Goal: Task Accomplishment & Management: Manage account settings

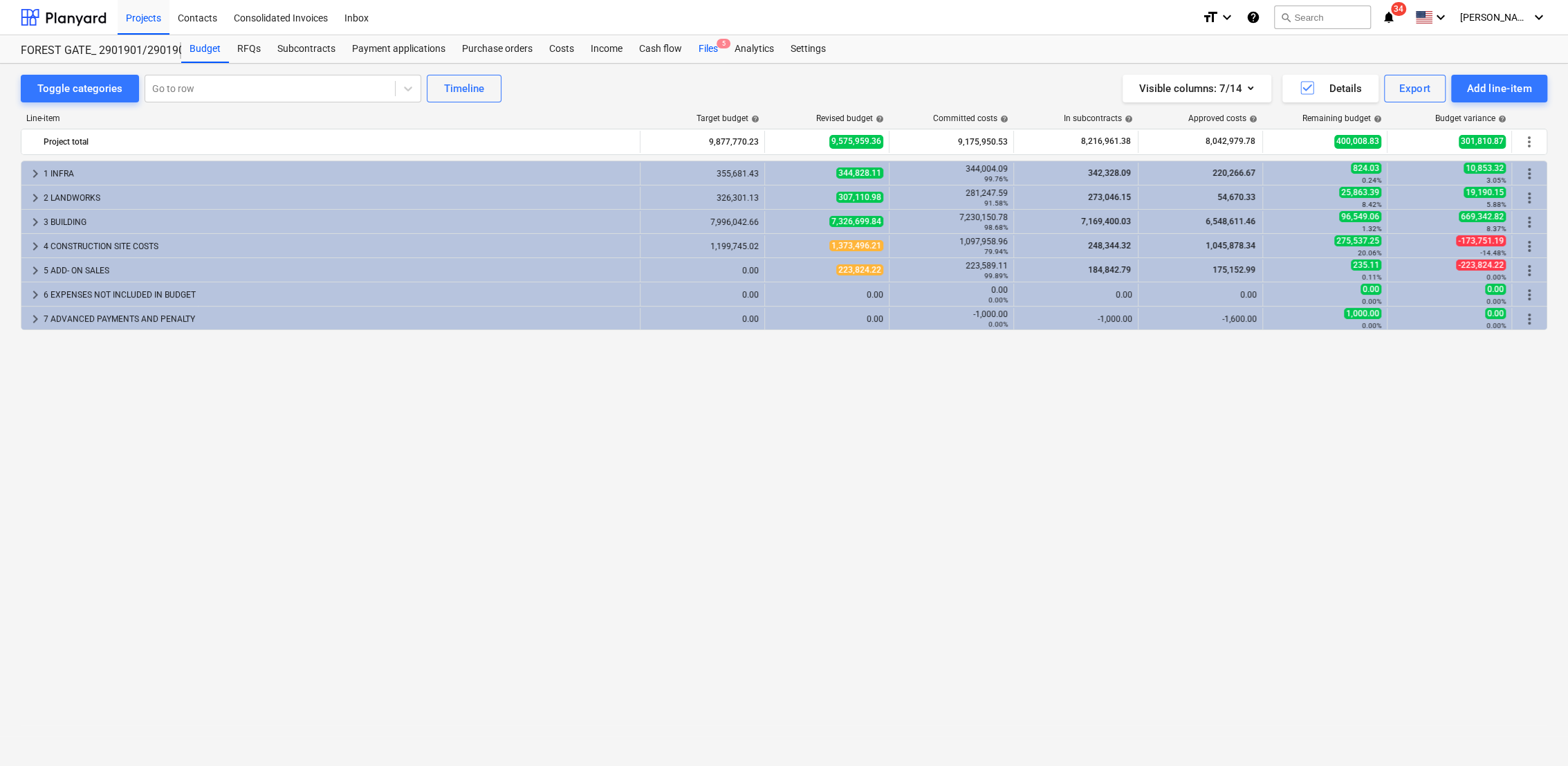
click at [708, 44] on div "Files 5" at bounding box center [708, 49] width 36 height 28
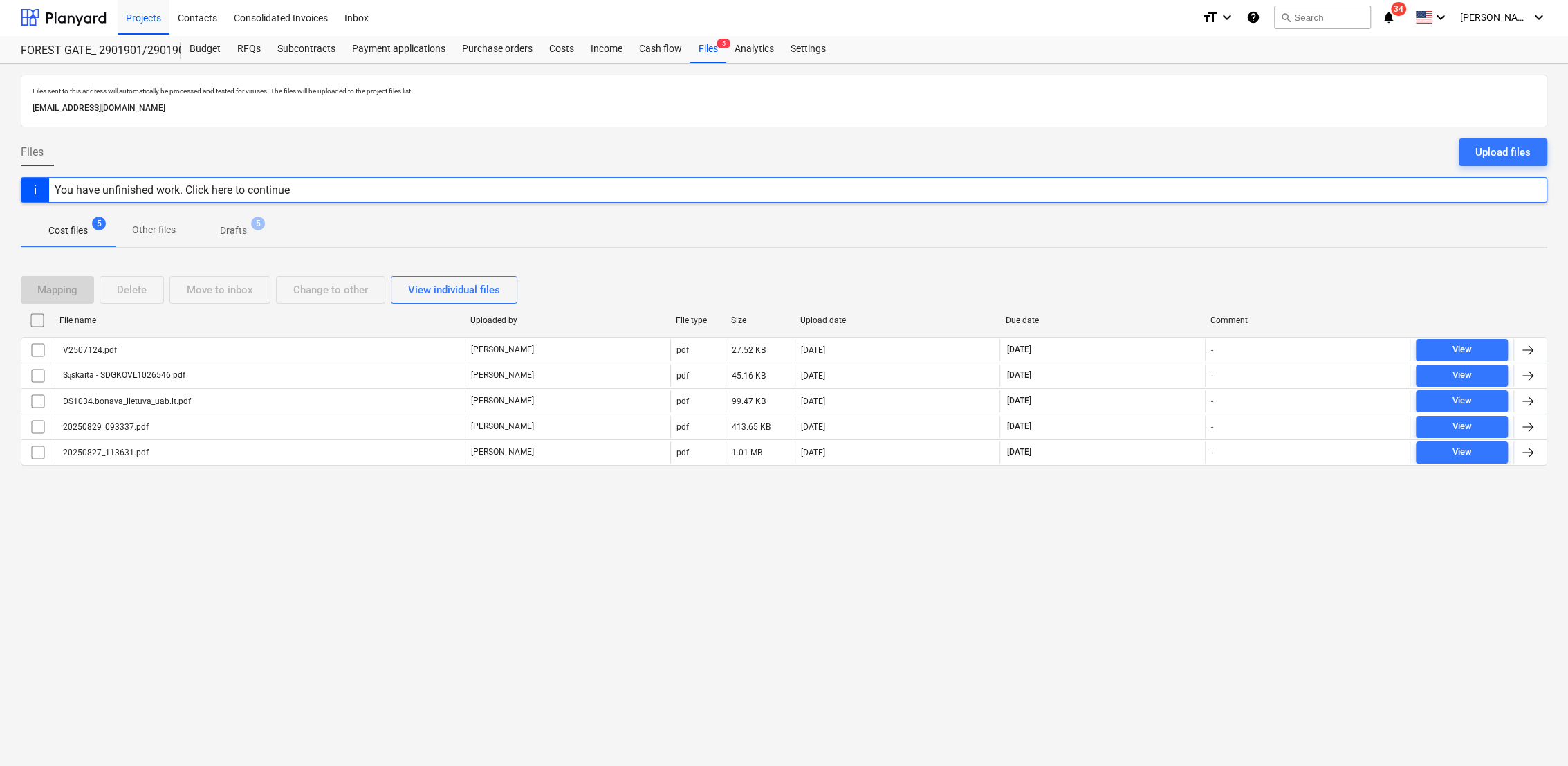
click at [238, 236] on p "Drafts" at bounding box center [233, 231] width 27 height 14
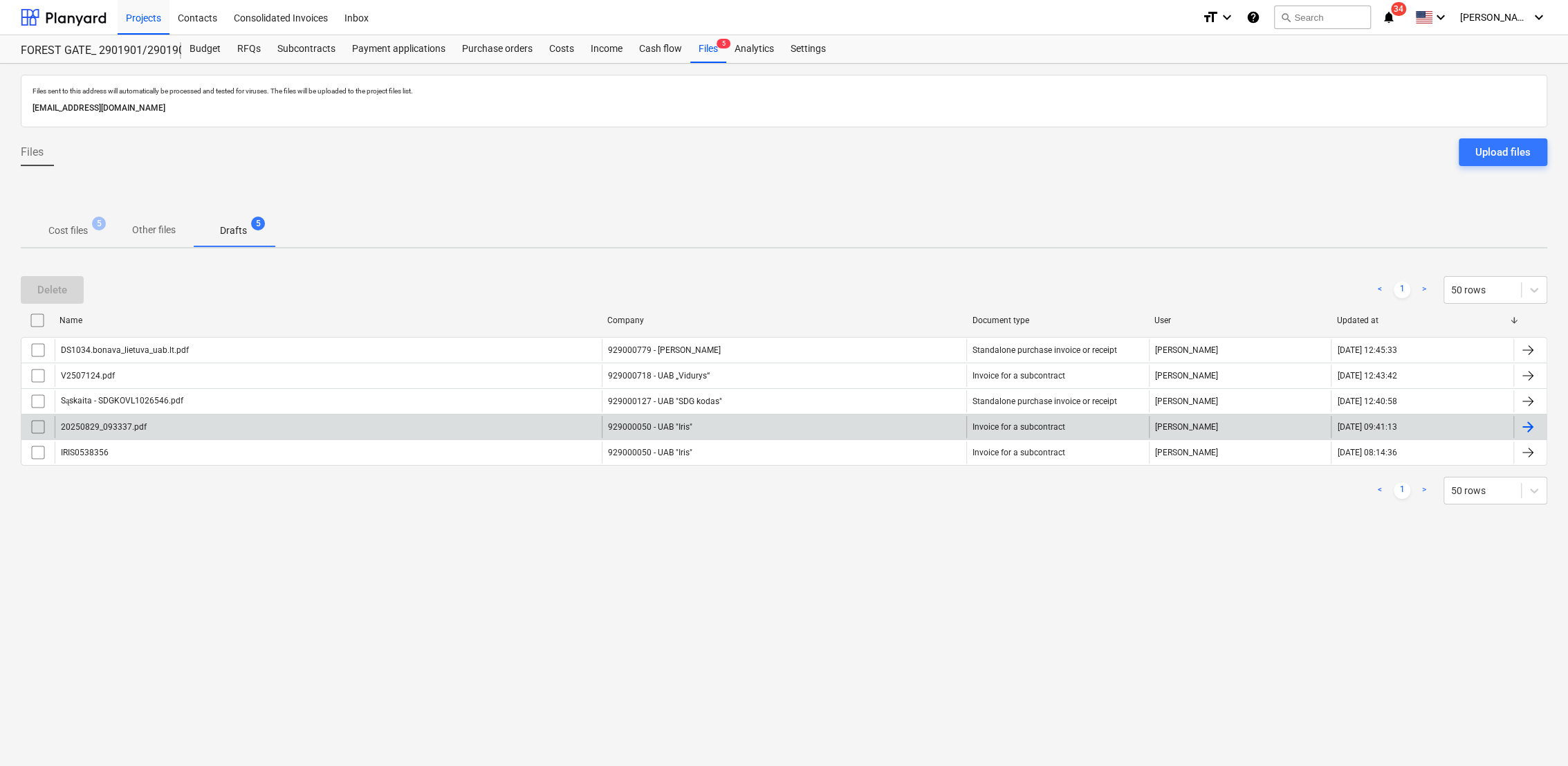
click at [1521, 422] on div at bounding box center [1528, 427] width 16 height 16
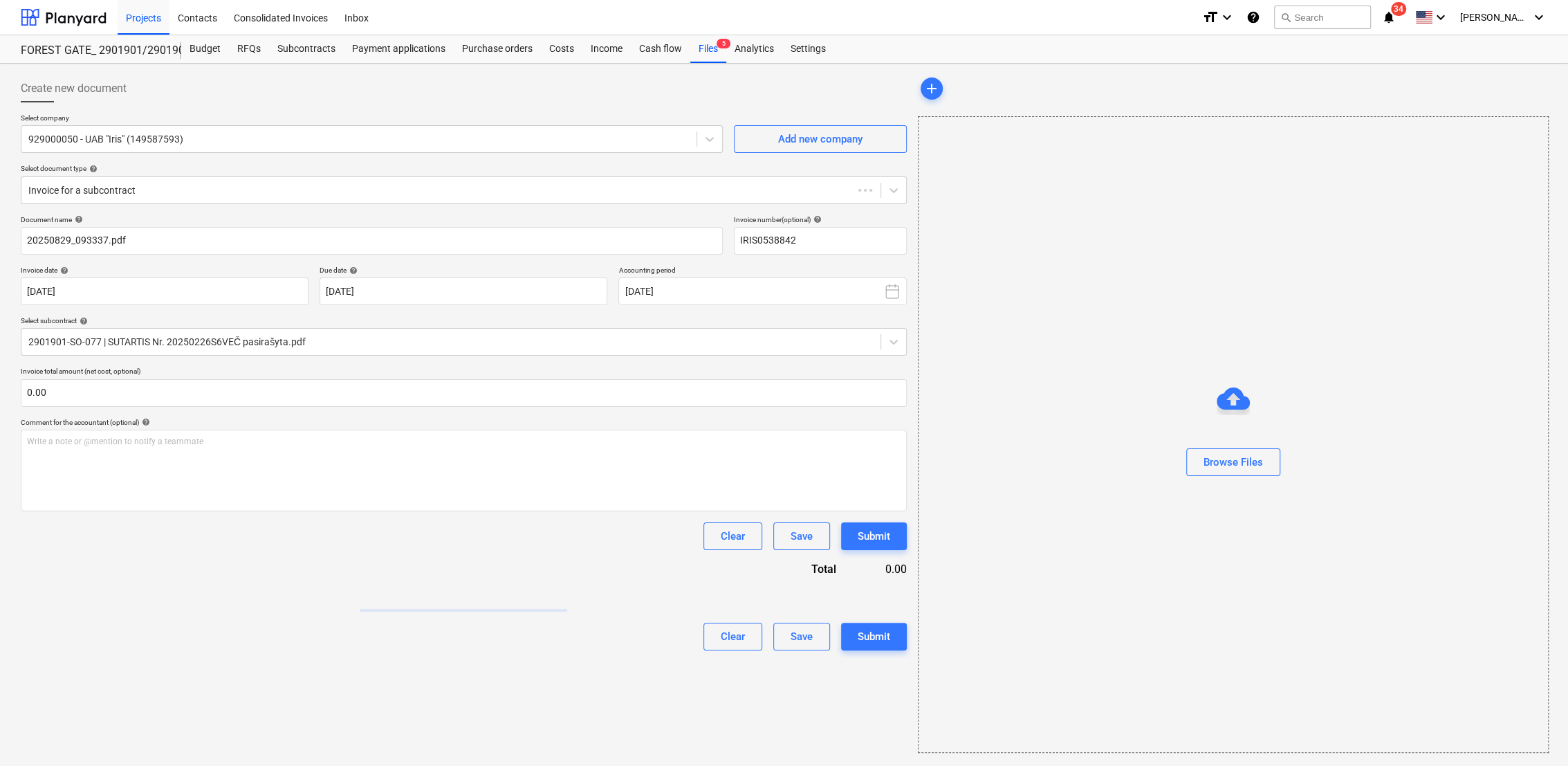
type input "IRIS0538842"
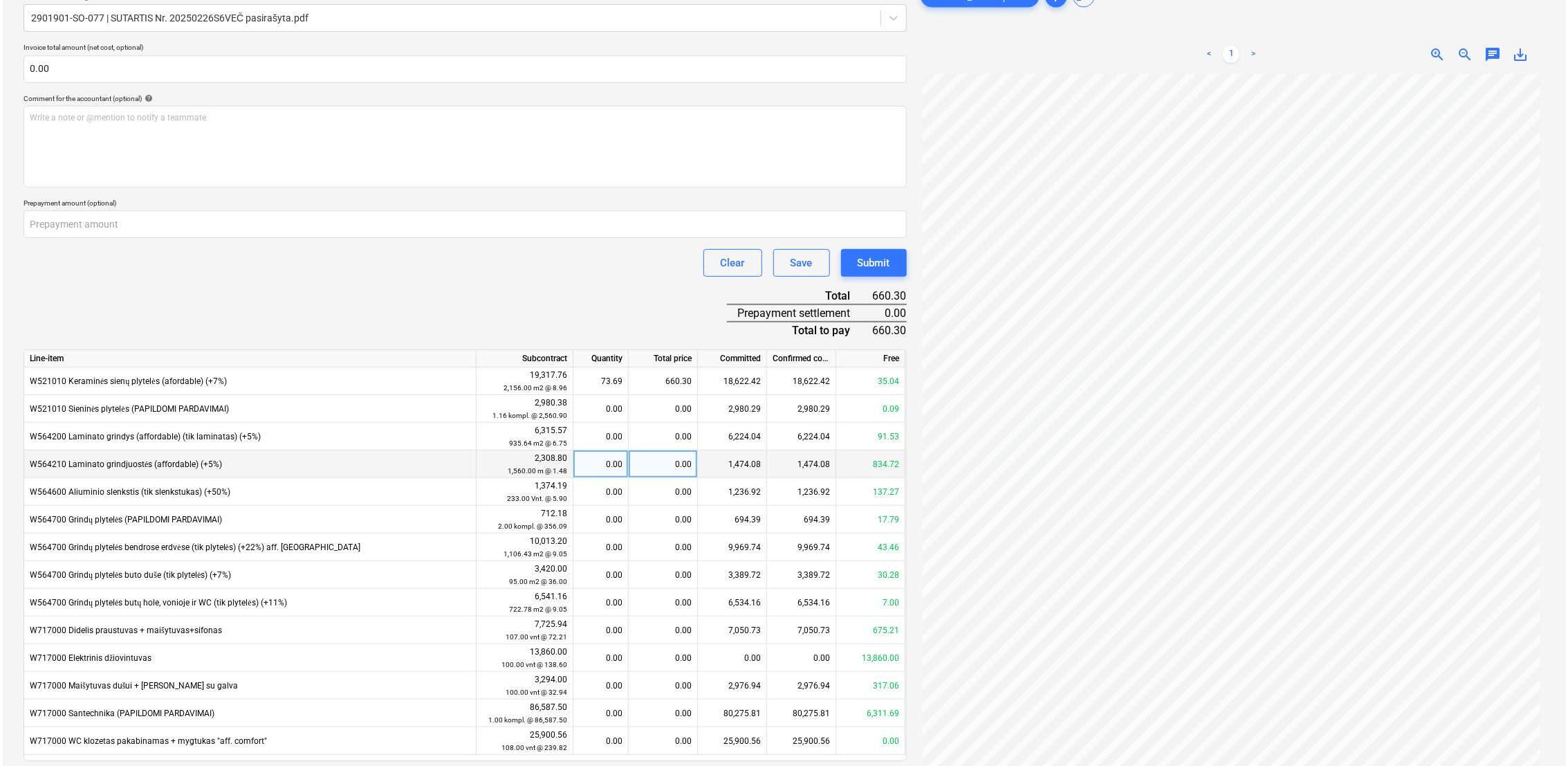
scroll to position [369, 0]
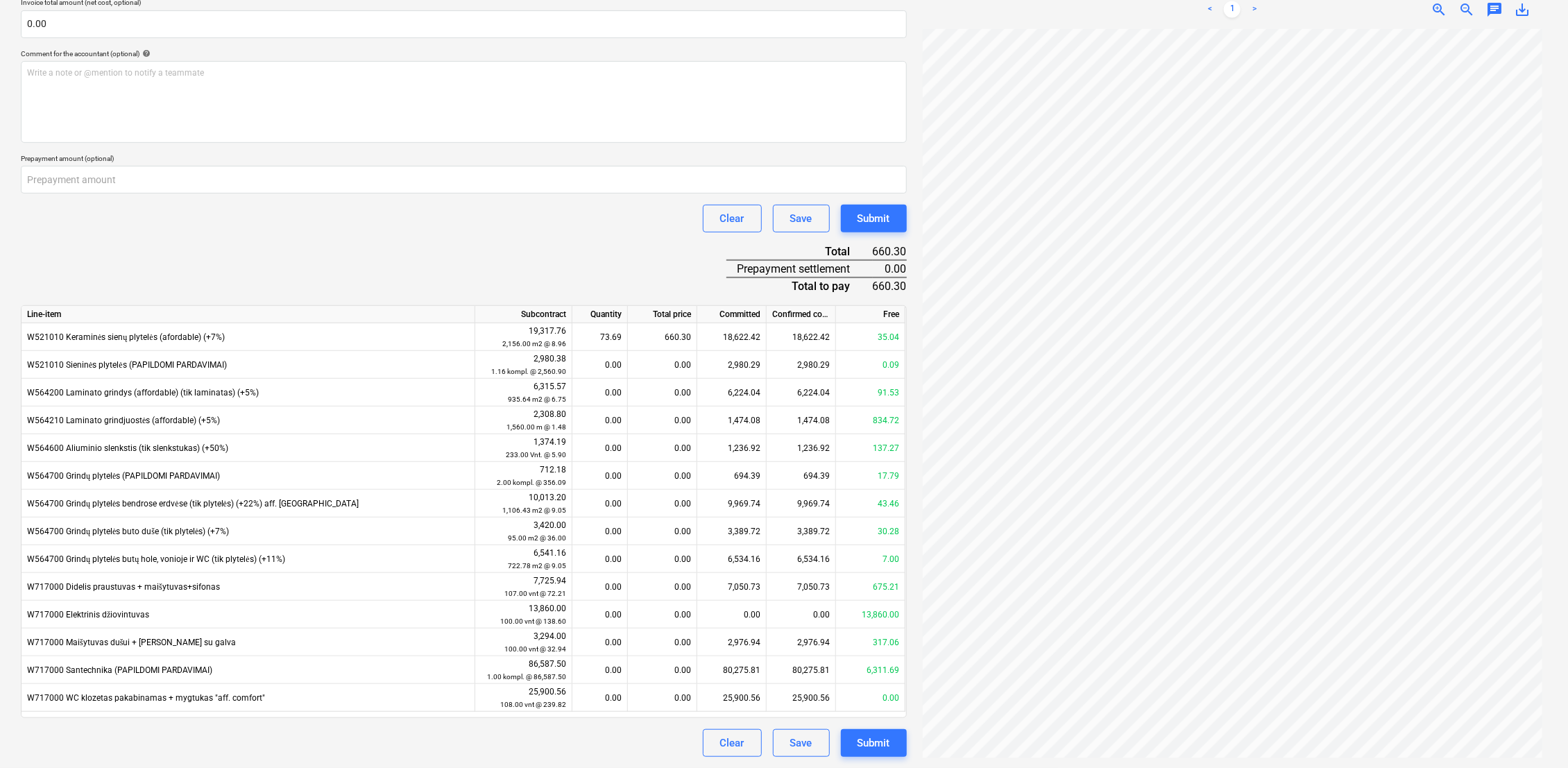
click at [906, 746] on button "Submit" at bounding box center [874, 743] width 66 height 28
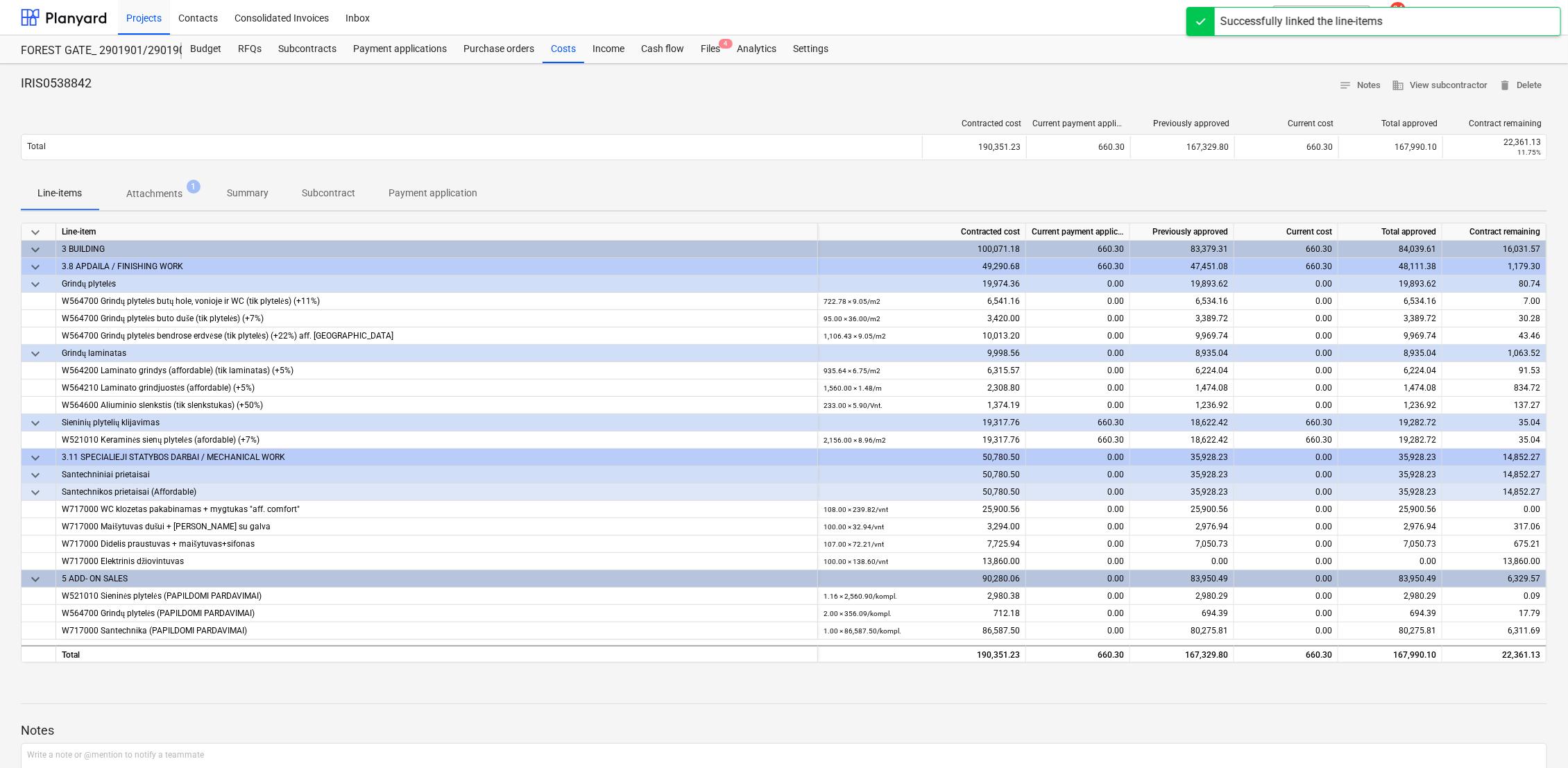
click at [711, 34] on div "Projects Contacts Consolidated Invoices Inbox" at bounding box center [653, 17] width 1072 height 34
click at [708, 55] on div "Files 4" at bounding box center [711, 49] width 36 height 28
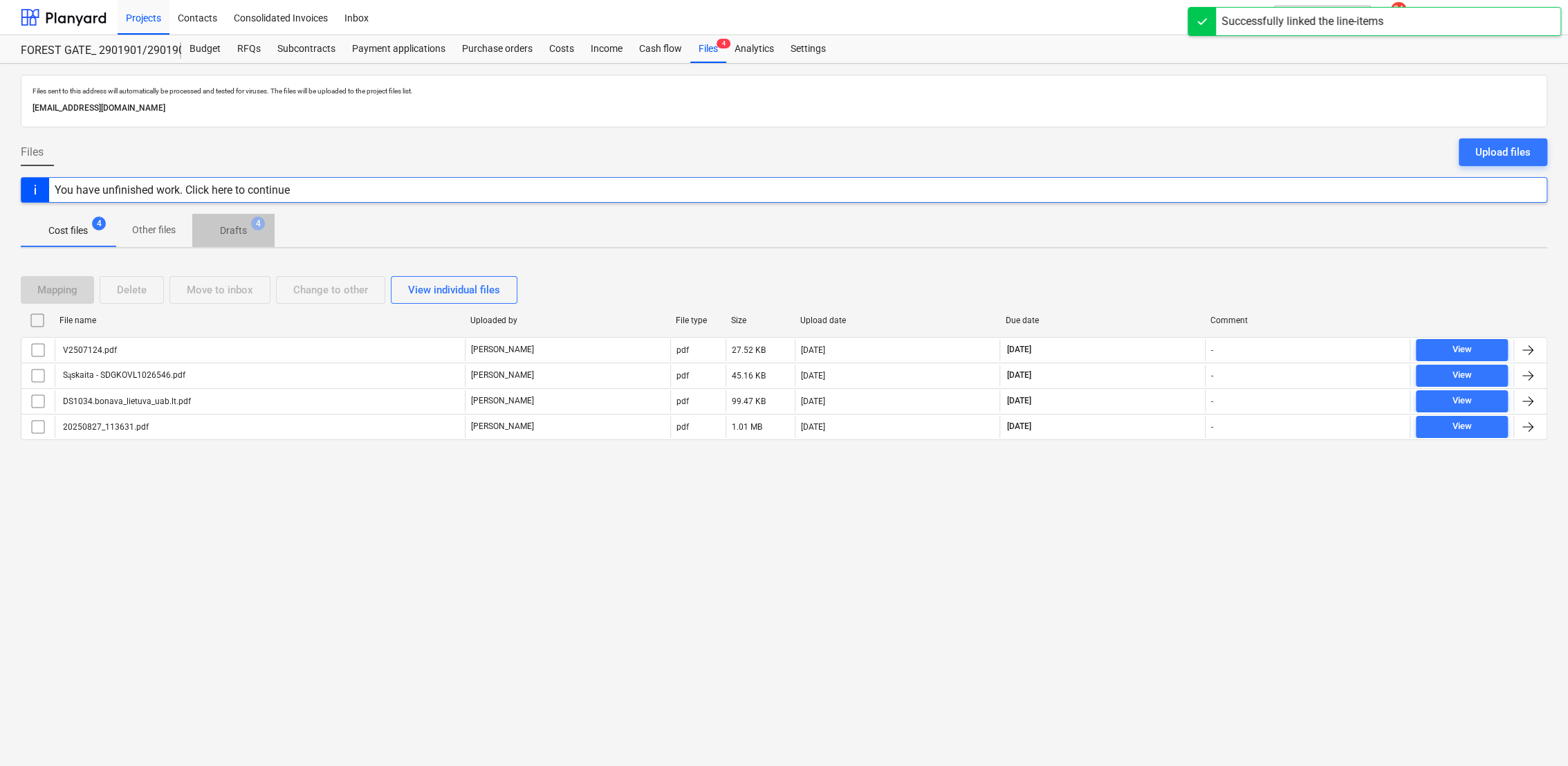
click at [224, 232] on p "Drafts" at bounding box center [233, 231] width 27 height 14
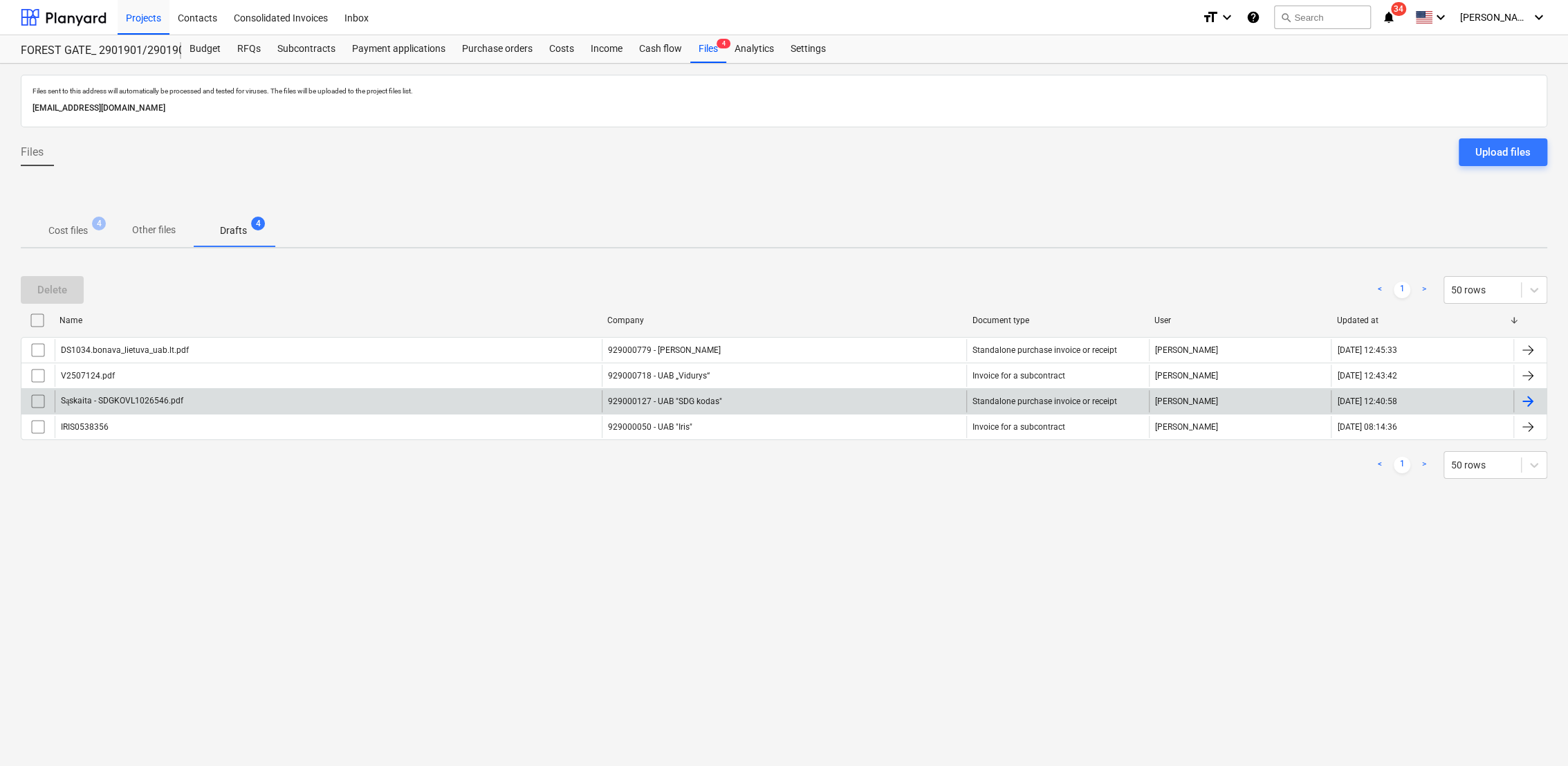
click at [1526, 399] on div at bounding box center [1528, 401] width 16 height 16
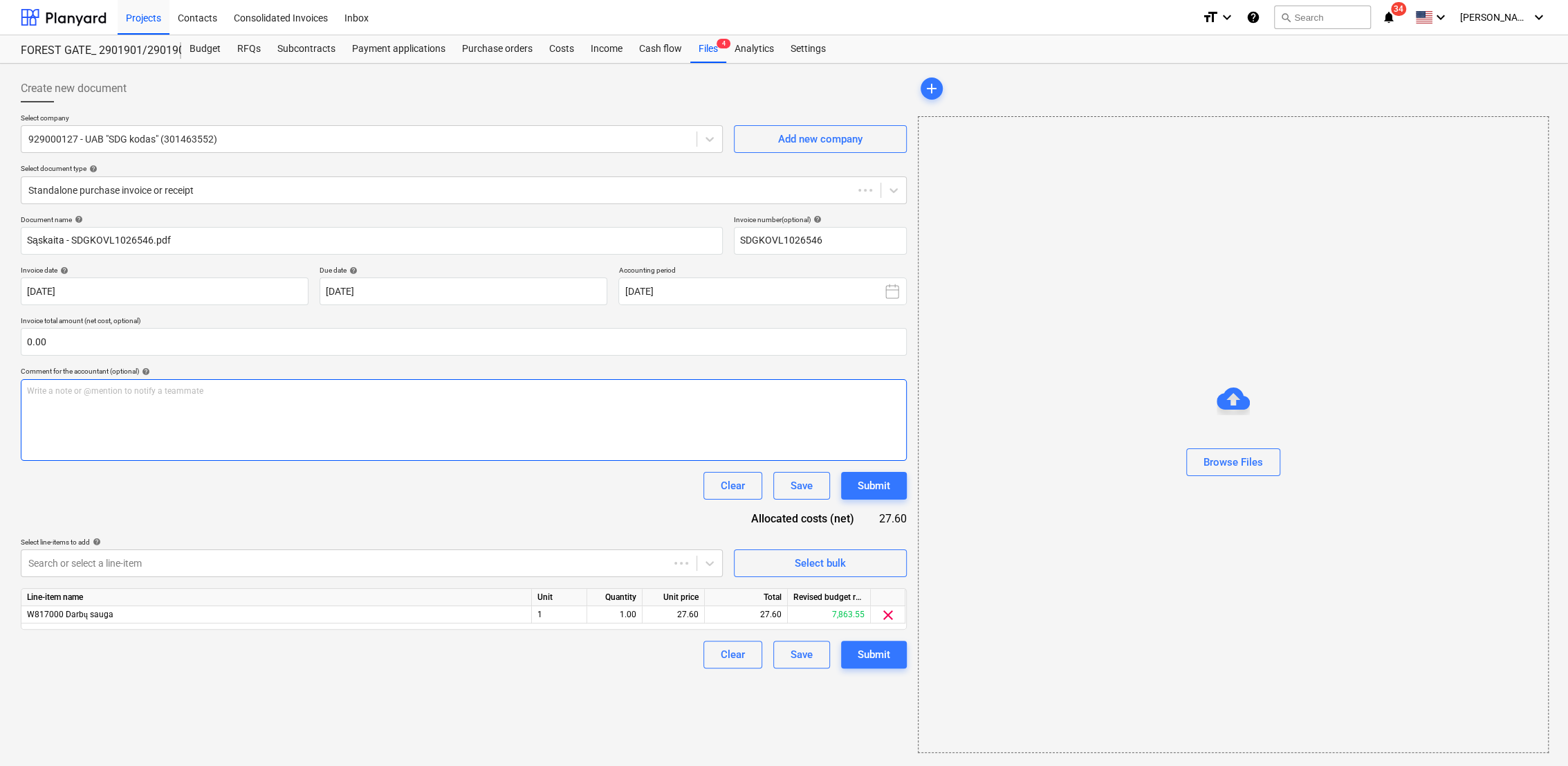
type input "SDGKOVL1026546"
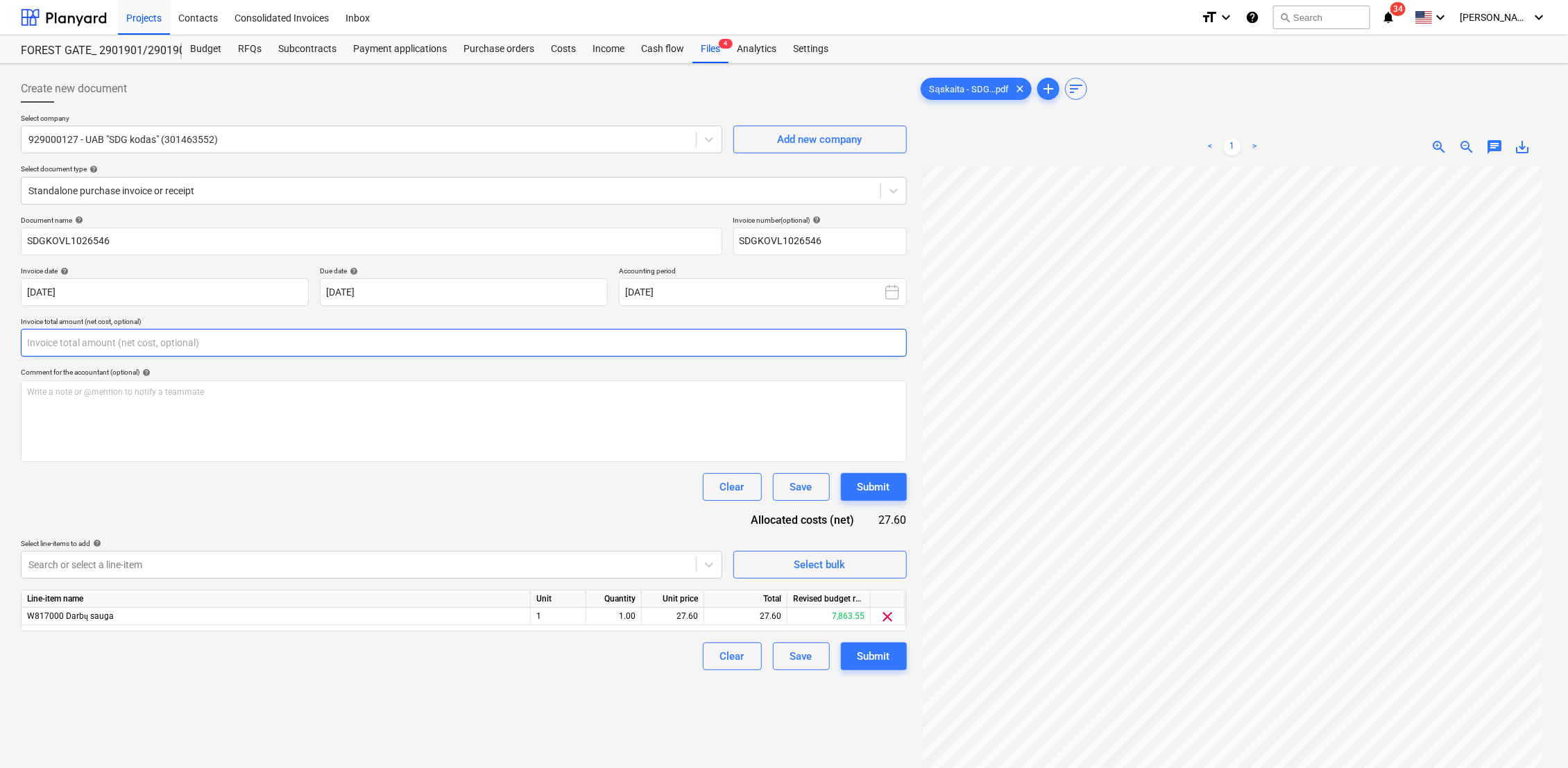
click at [167, 345] on input "text" at bounding box center [464, 342] width 886 height 28
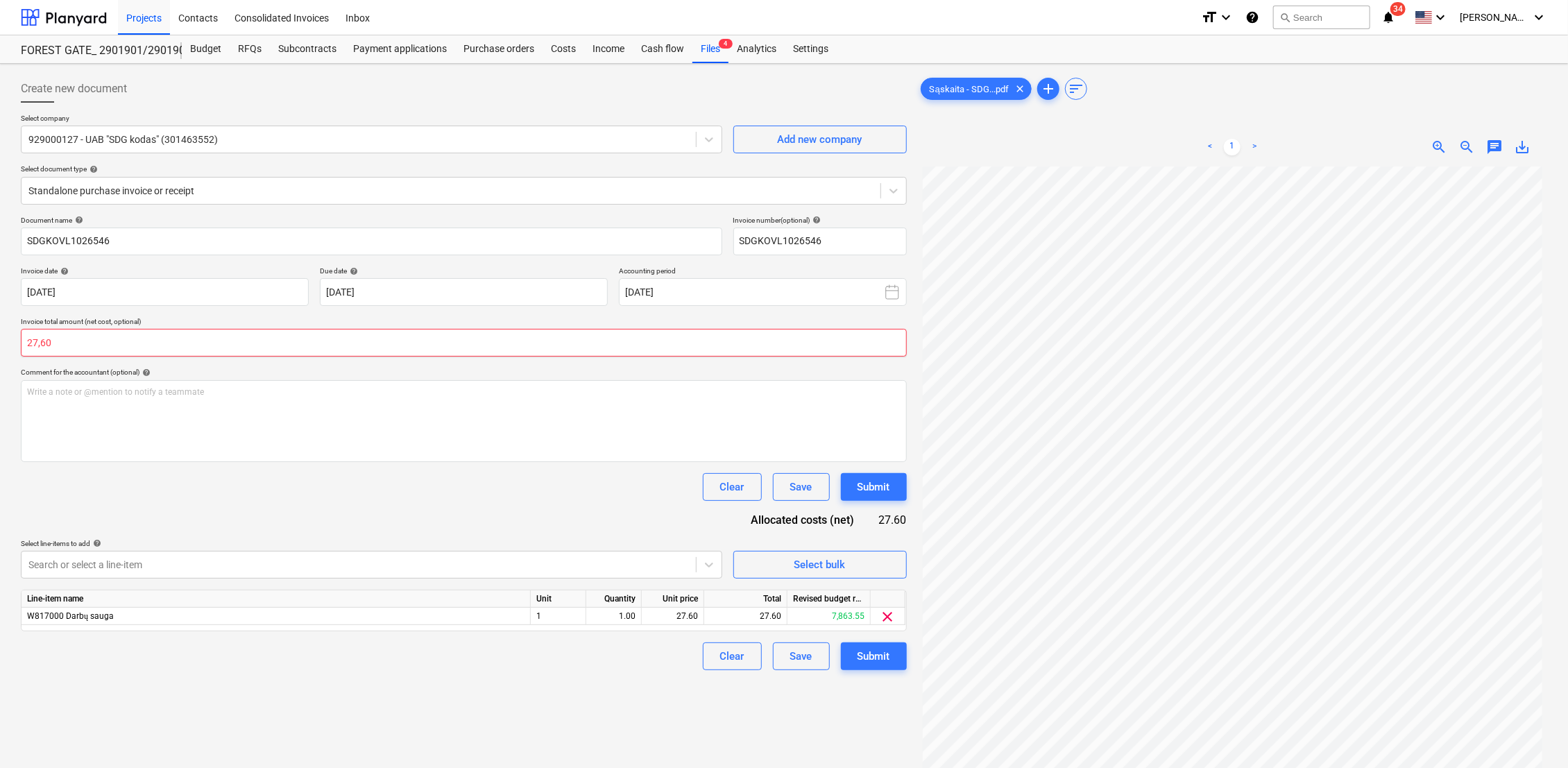
click at [42, 345] on input "27,60" at bounding box center [464, 342] width 886 height 28
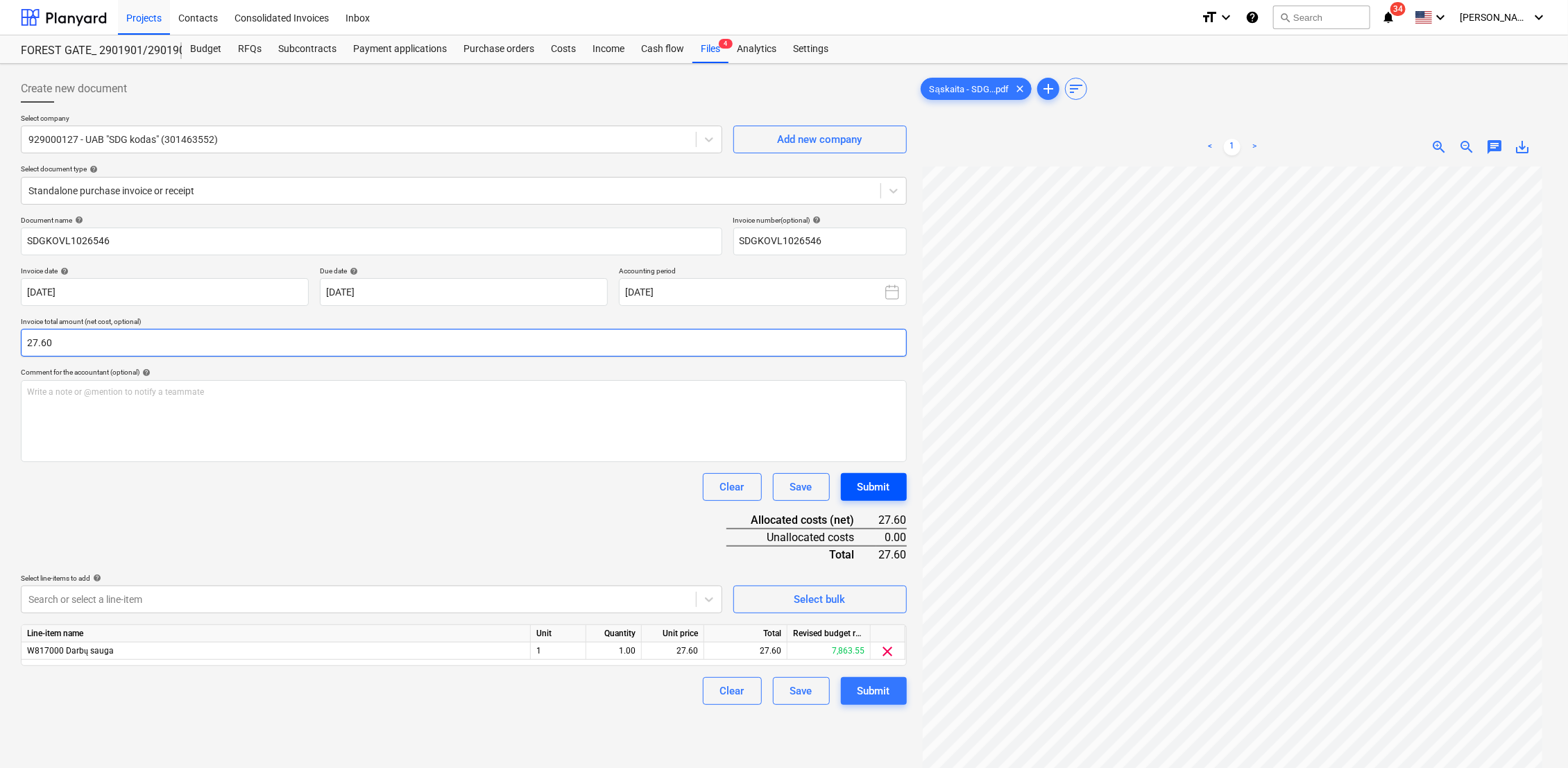
type input "27.60"
click at [874, 488] on div "Submit" at bounding box center [874, 487] width 32 height 18
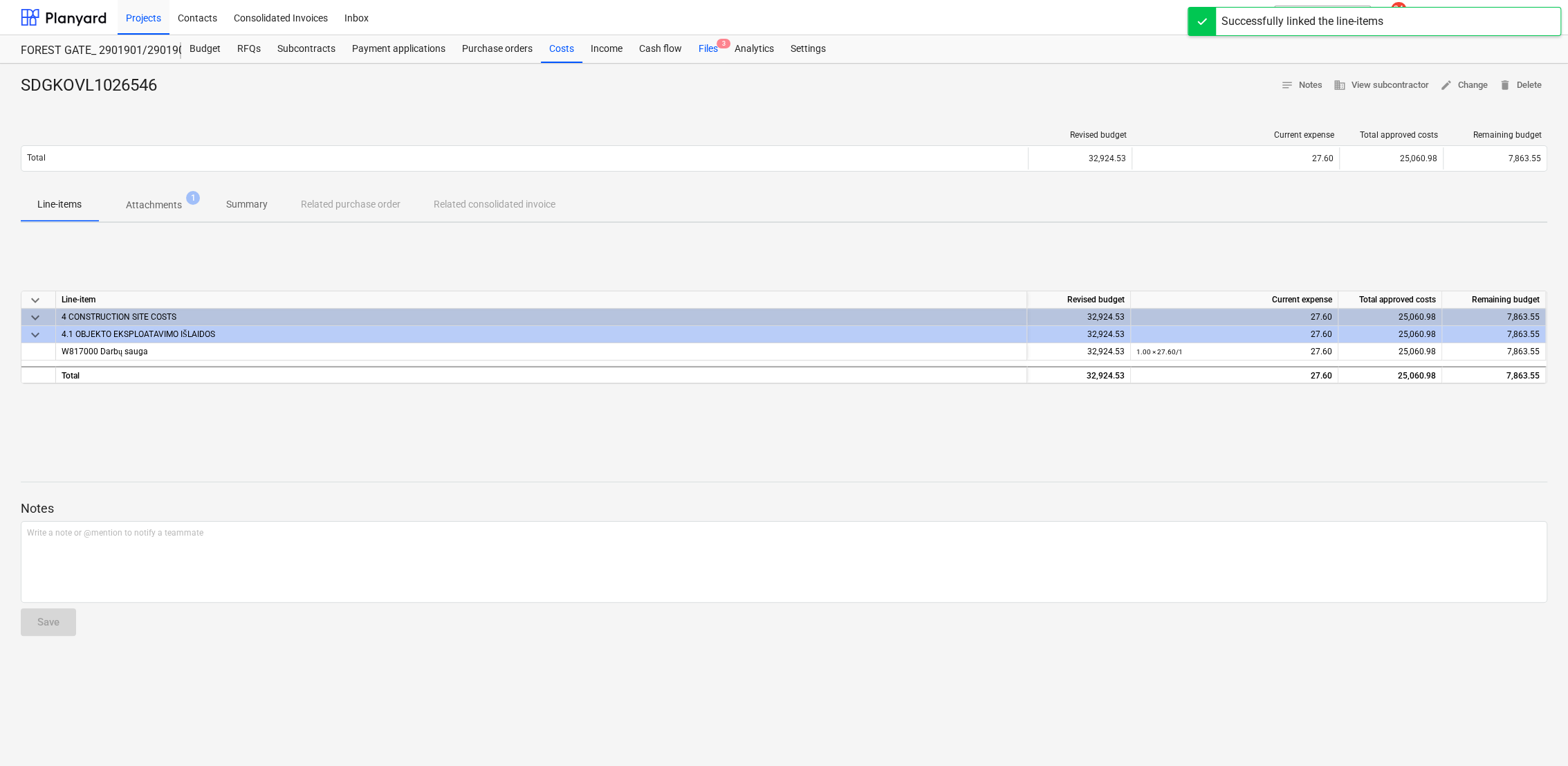
click at [719, 50] on div "Files 3" at bounding box center [708, 49] width 36 height 28
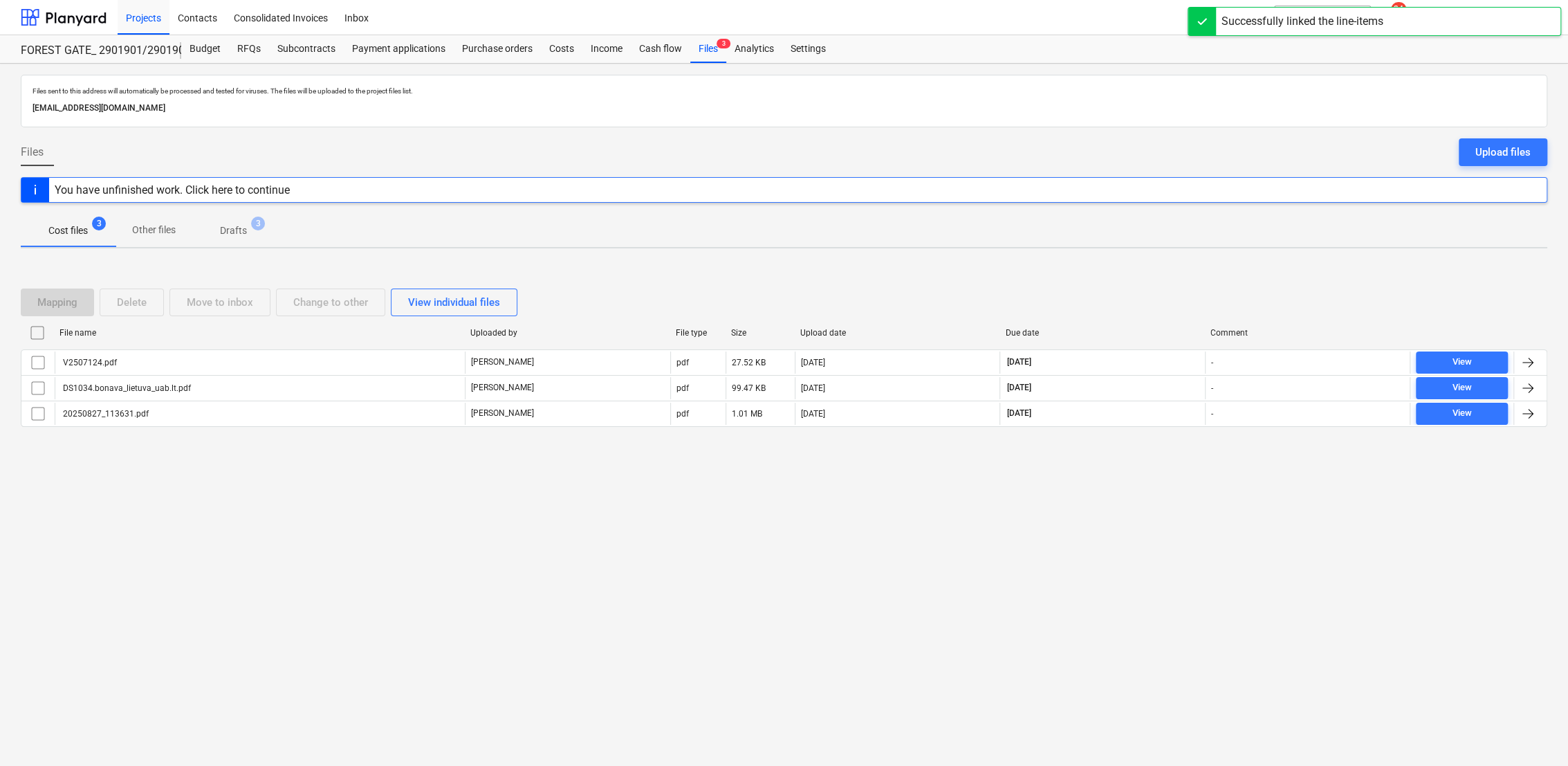
click at [238, 241] on span "Drafts 3" at bounding box center [233, 230] width 82 height 25
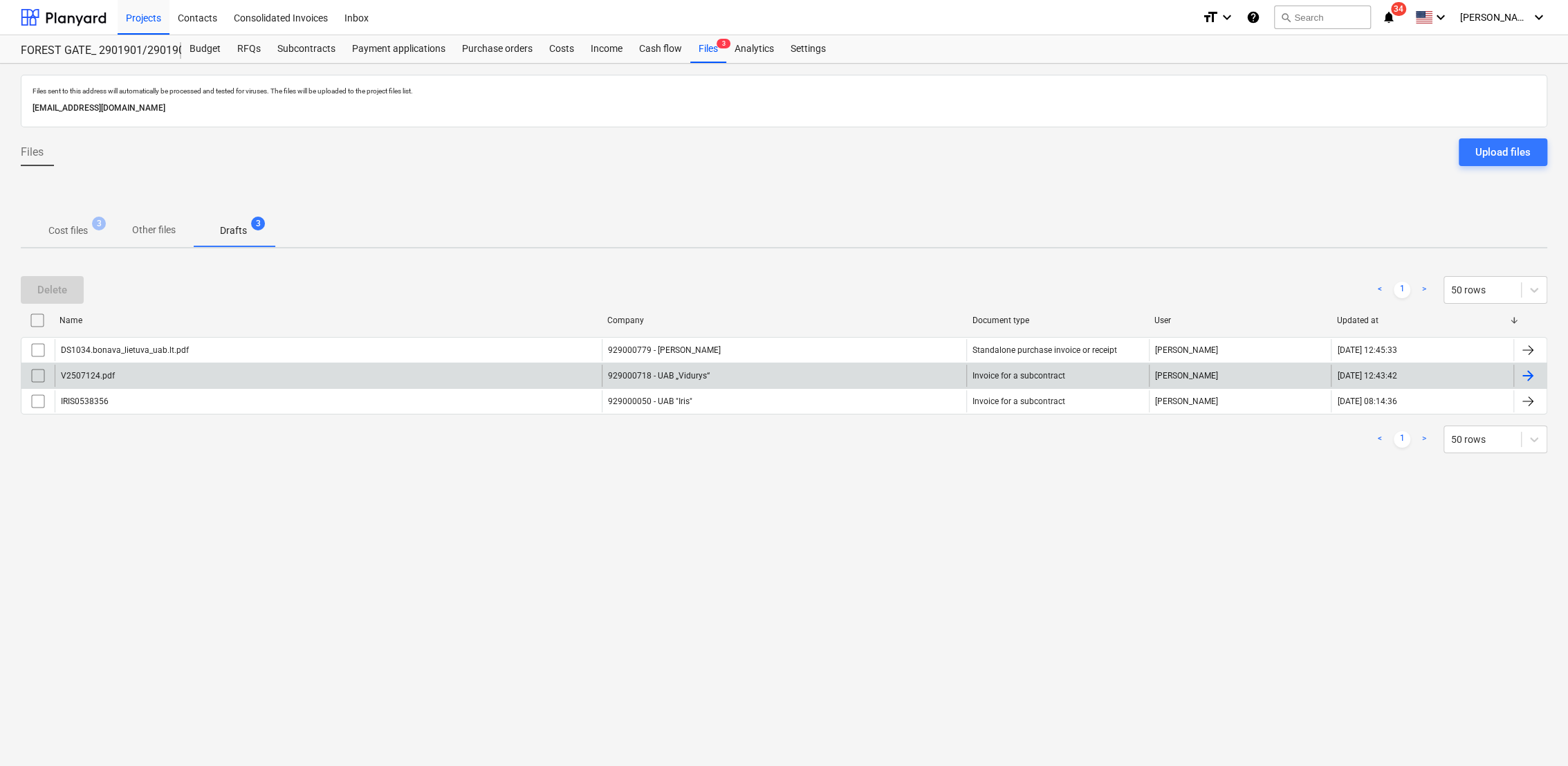
click at [1532, 371] on div at bounding box center [1528, 375] width 16 height 16
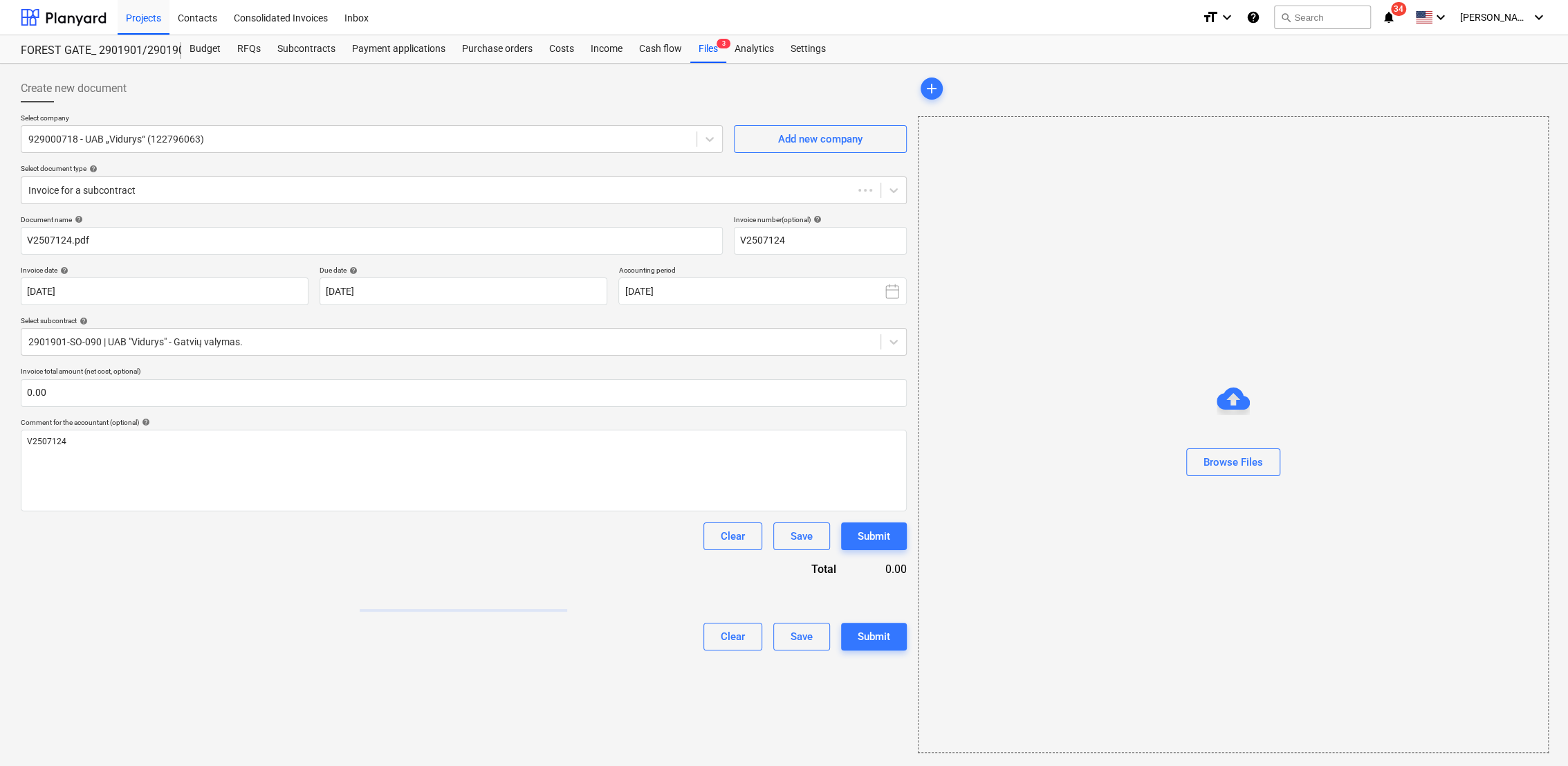
type input "V2507124"
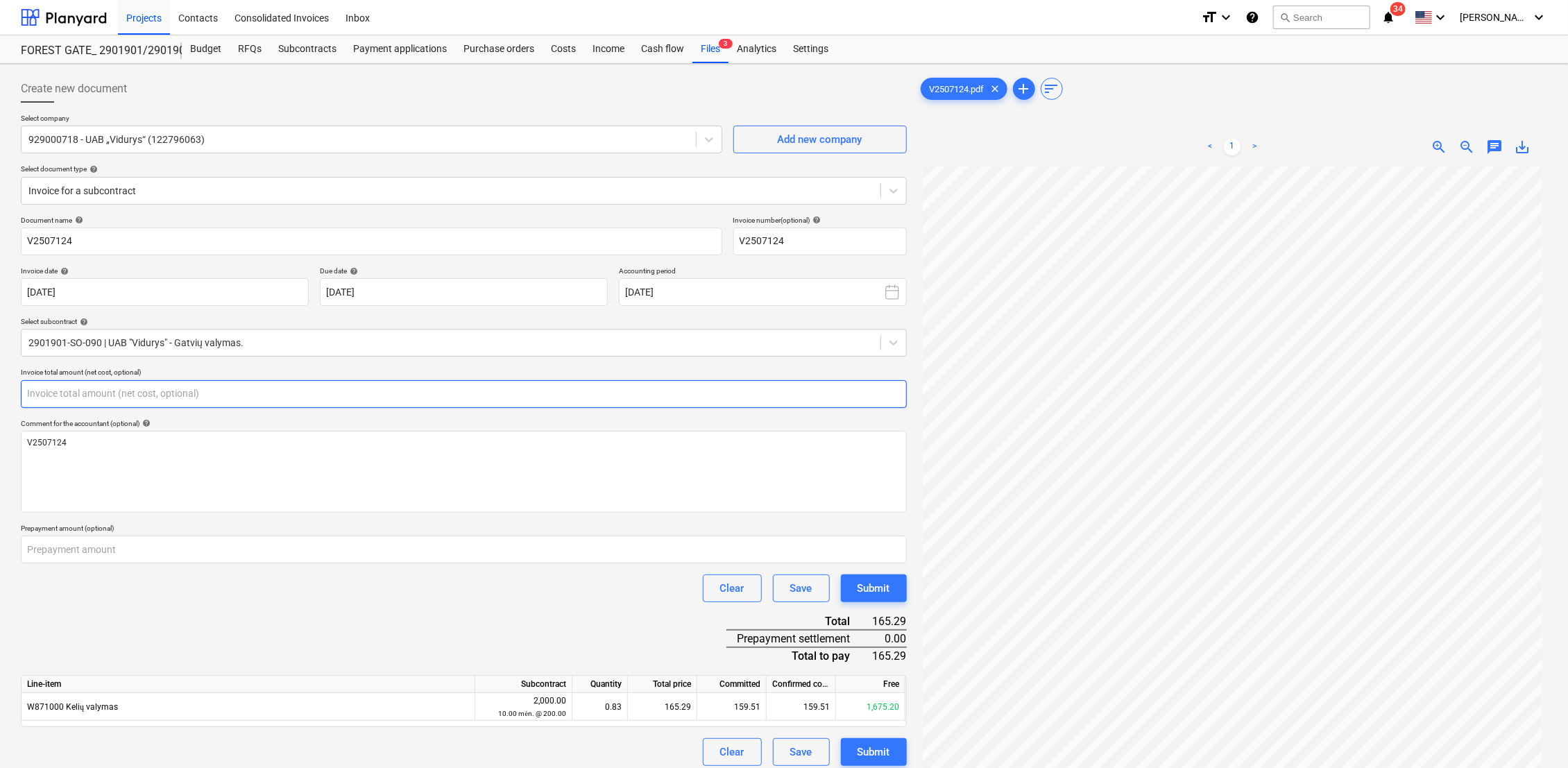
click at [271, 385] on input "text" at bounding box center [464, 394] width 886 height 28
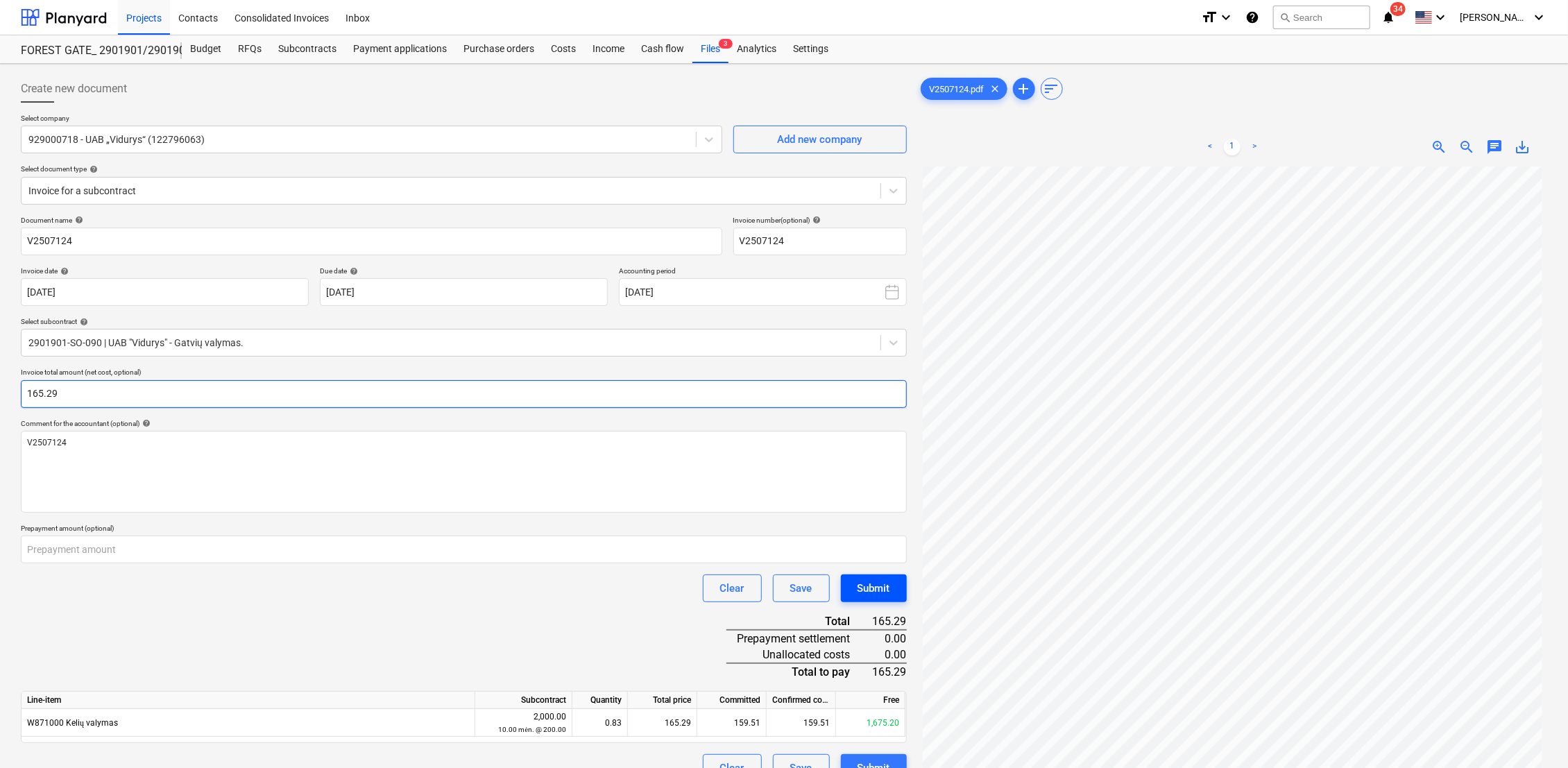
type input "165.29"
click at [885, 586] on div "Submit" at bounding box center [874, 588] width 32 height 18
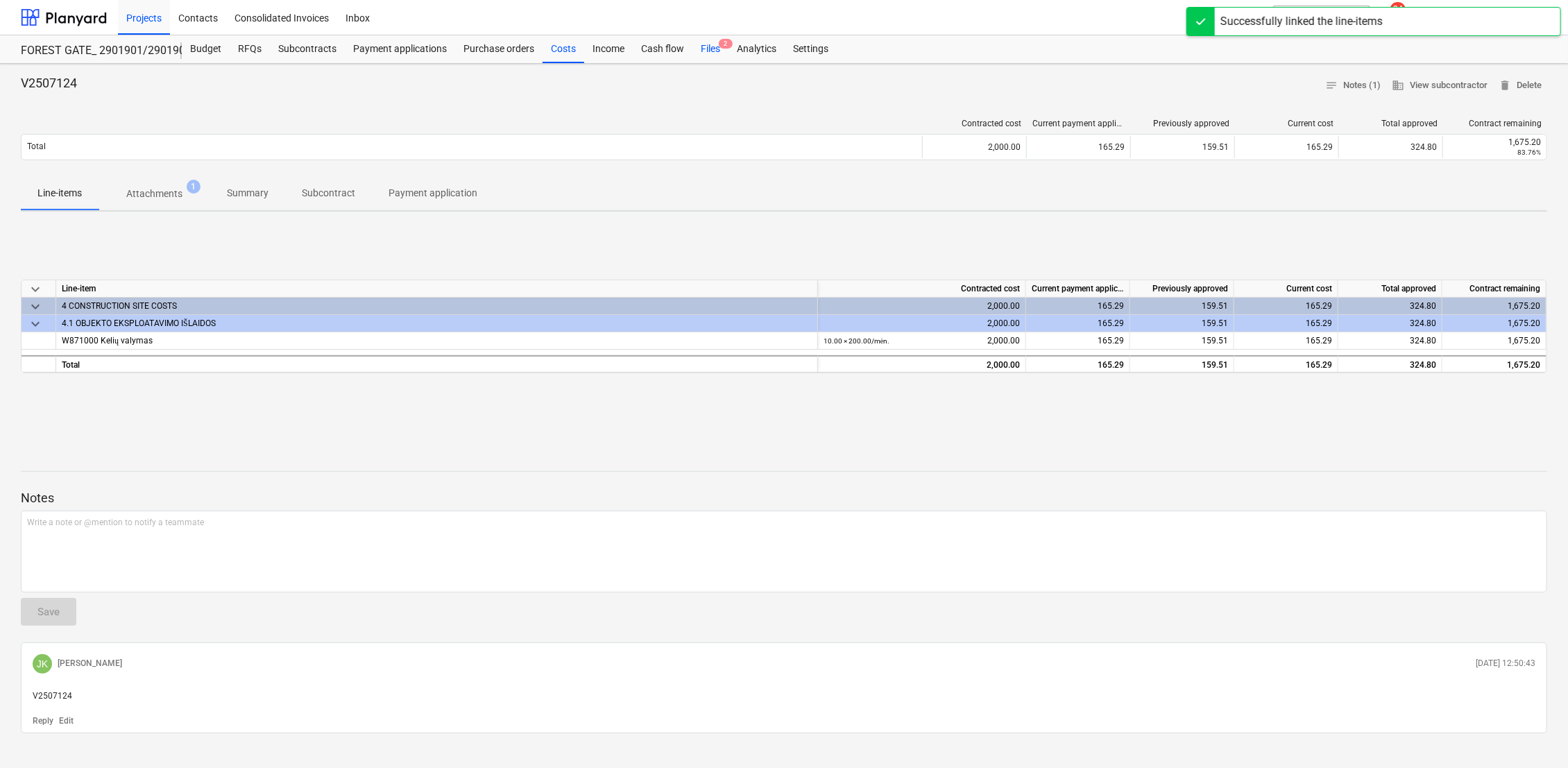
click at [705, 50] on div "Files 2" at bounding box center [711, 49] width 36 height 28
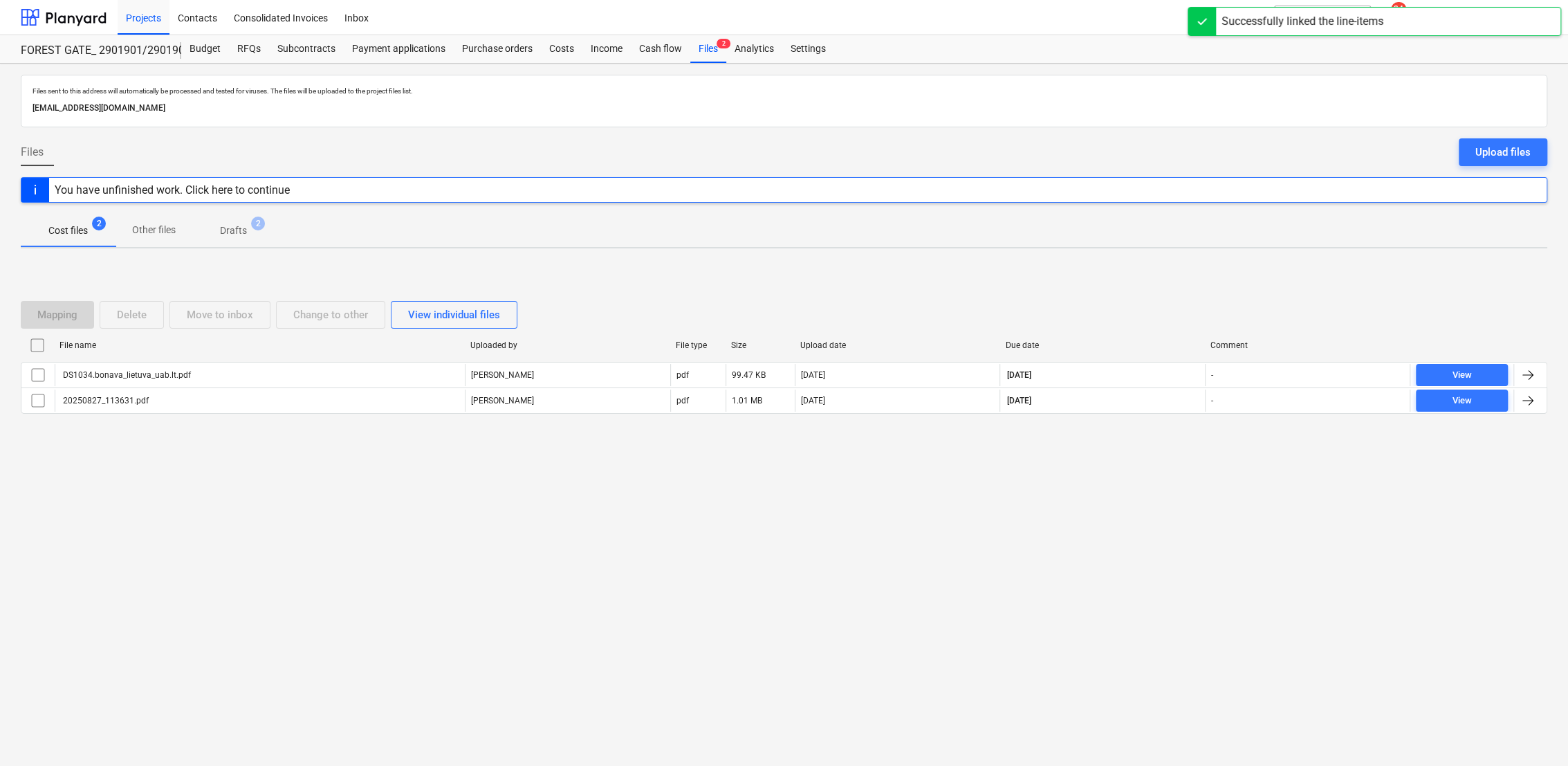
click at [238, 223] on p "Drafts" at bounding box center [233, 231] width 27 height 14
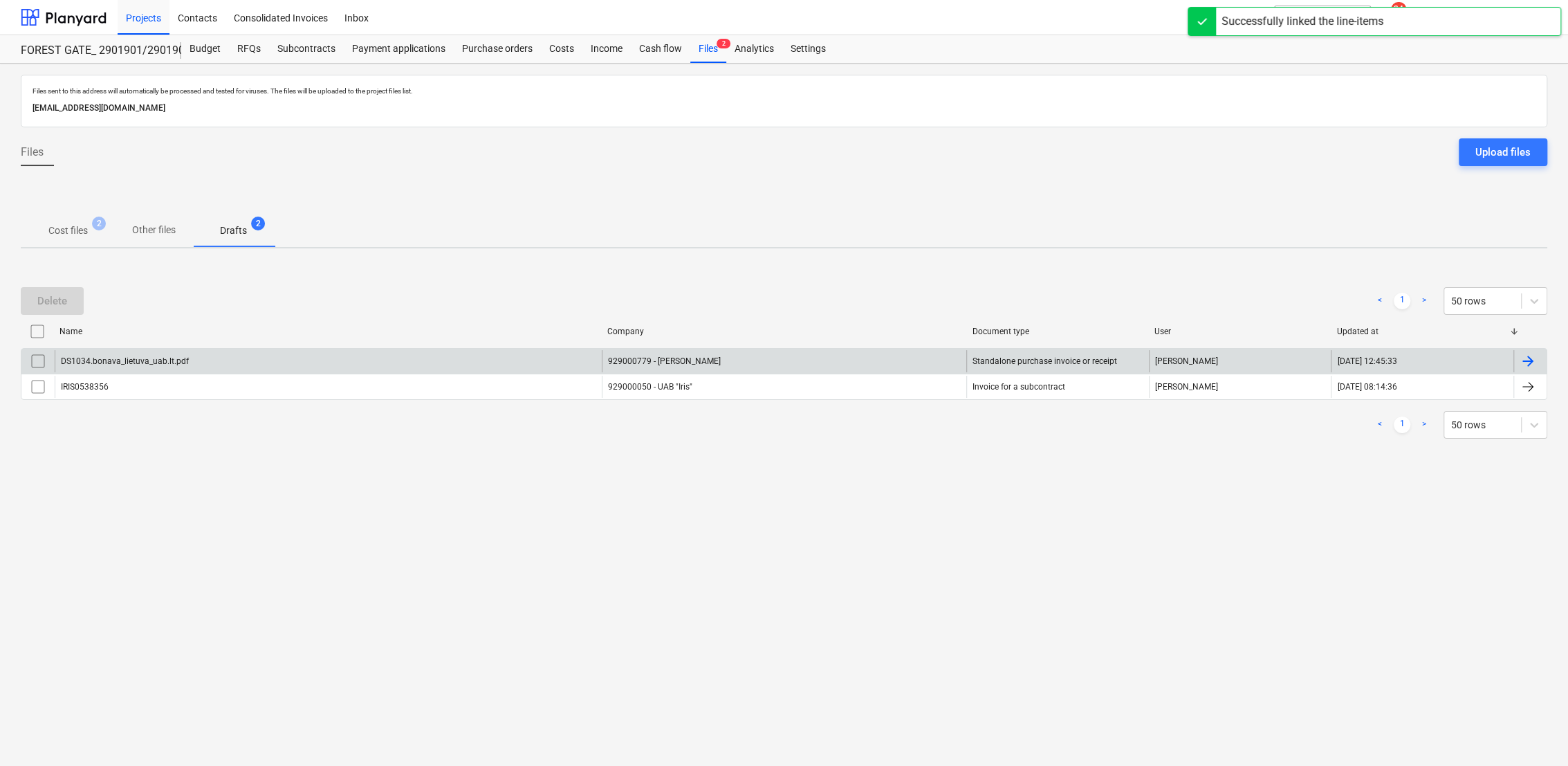
click at [1539, 365] on div at bounding box center [1530, 361] width 33 height 22
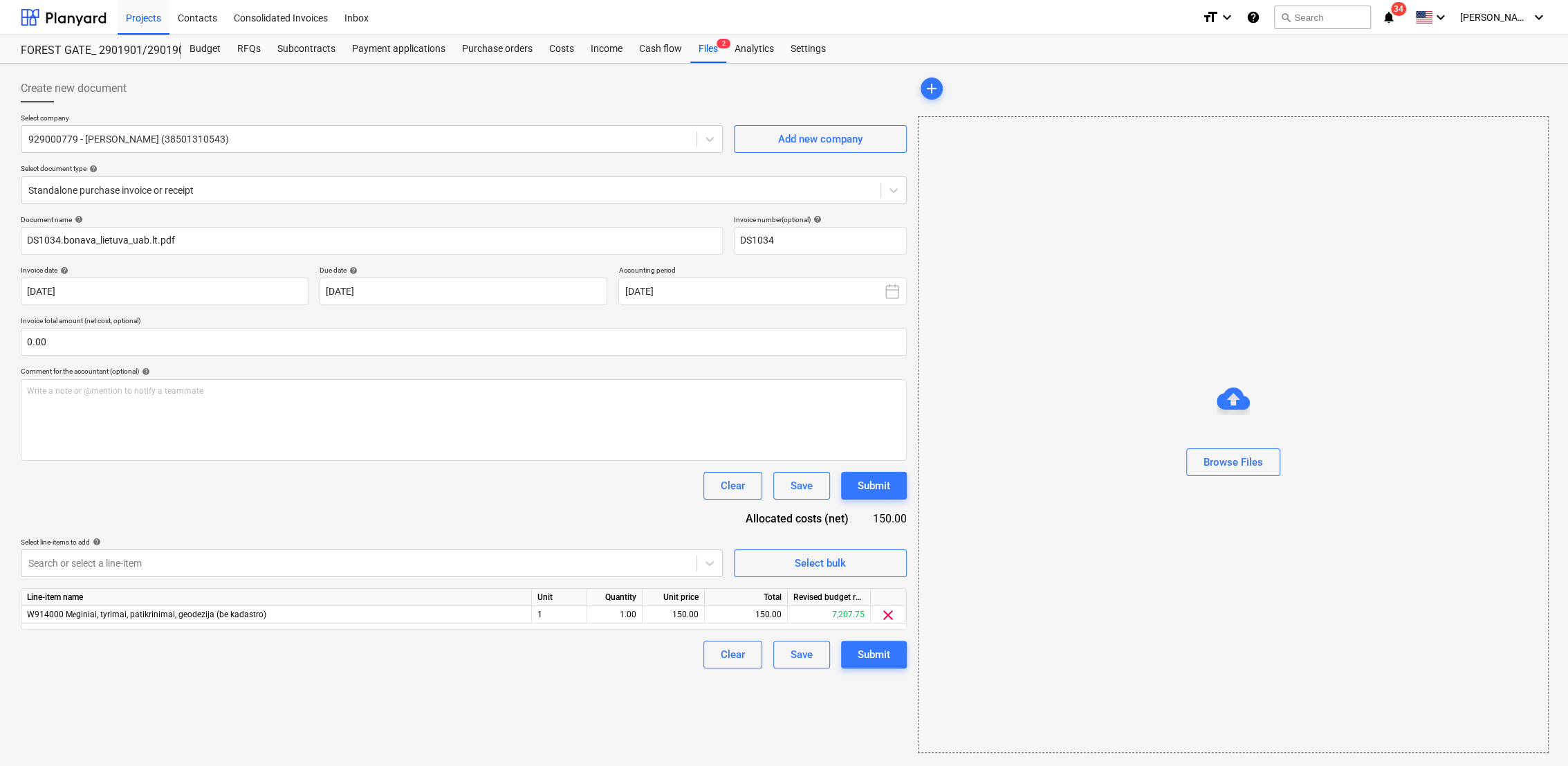
type input "DS1034"
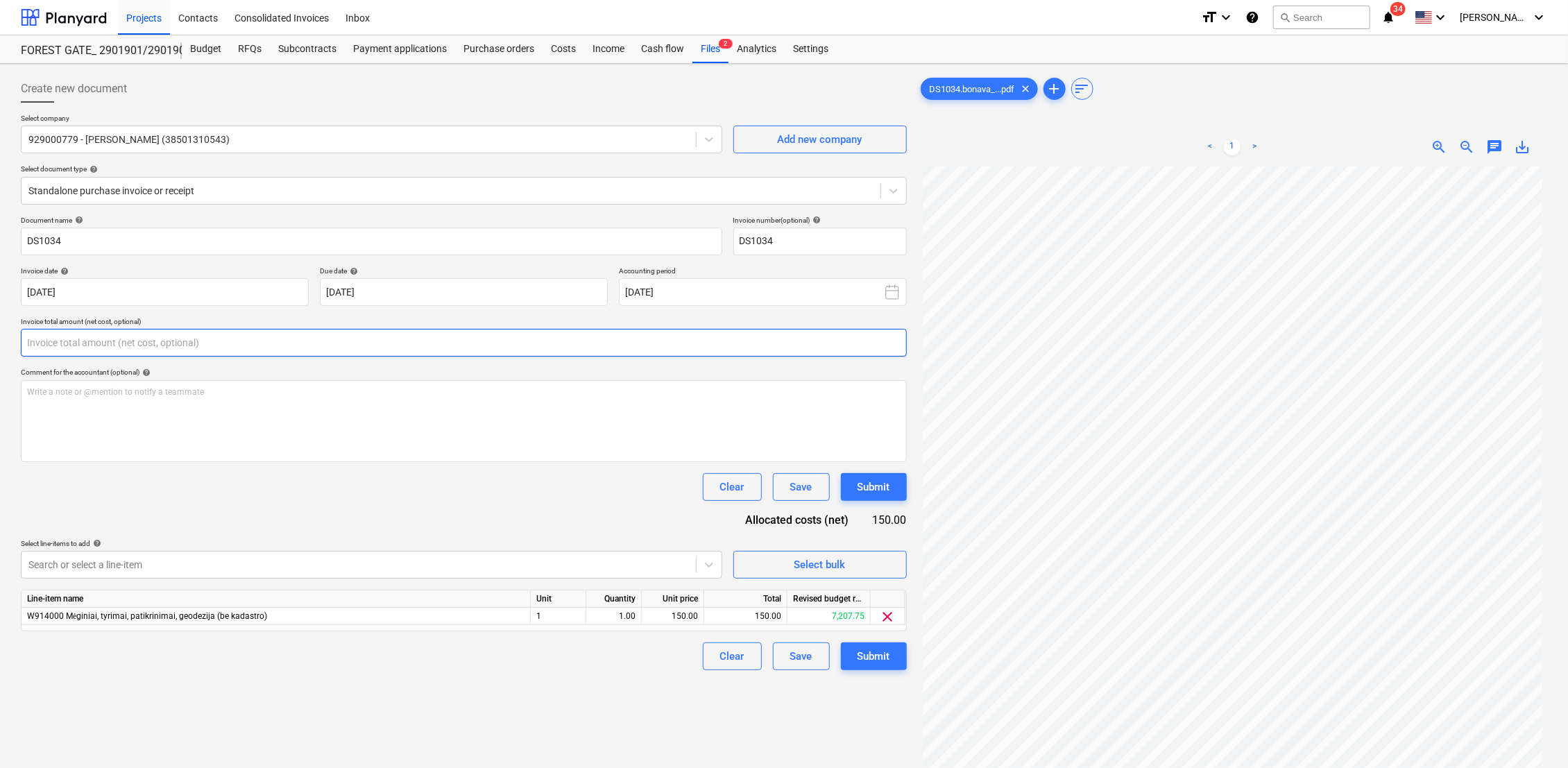
click at [356, 345] on input "text" at bounding box center [464, 342] width 886 height 28
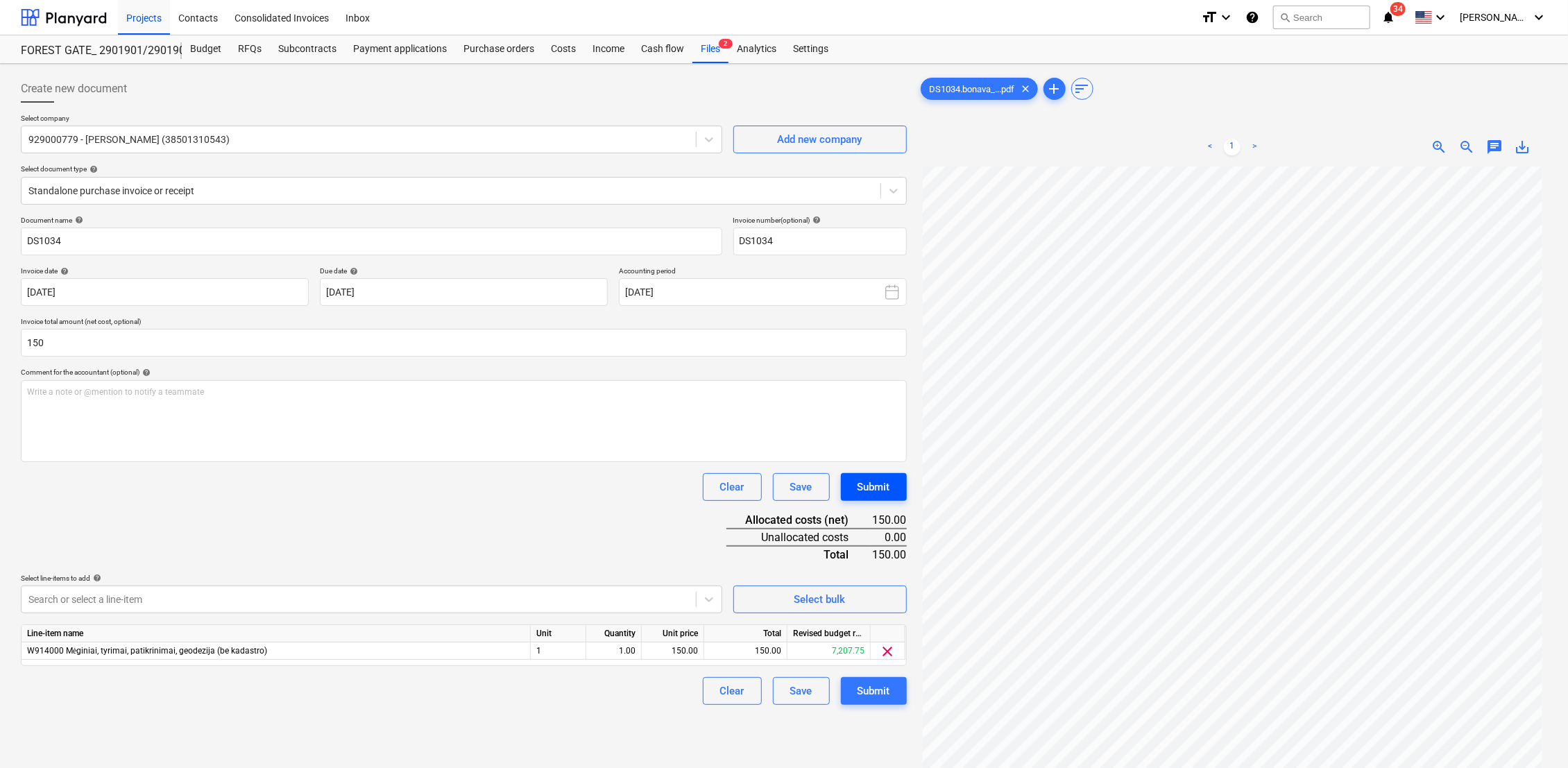
type input "150.00"
click at [874, 487] on div "Submit" at bounding box center [874, 487] width 32 height 18
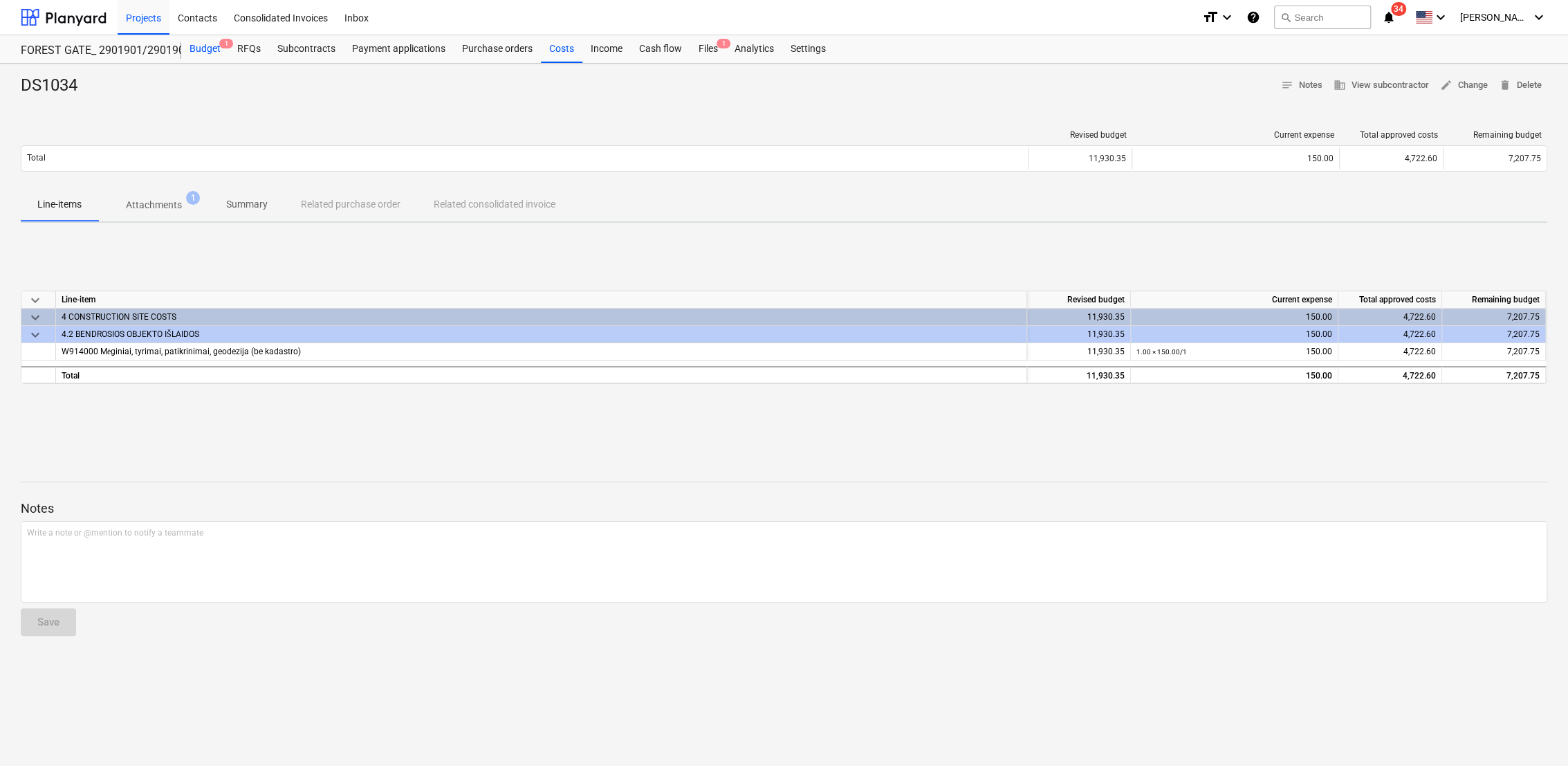
click at [203, 47] on div "Budget 1" at bounding box center [205, 49] width 48 height 28
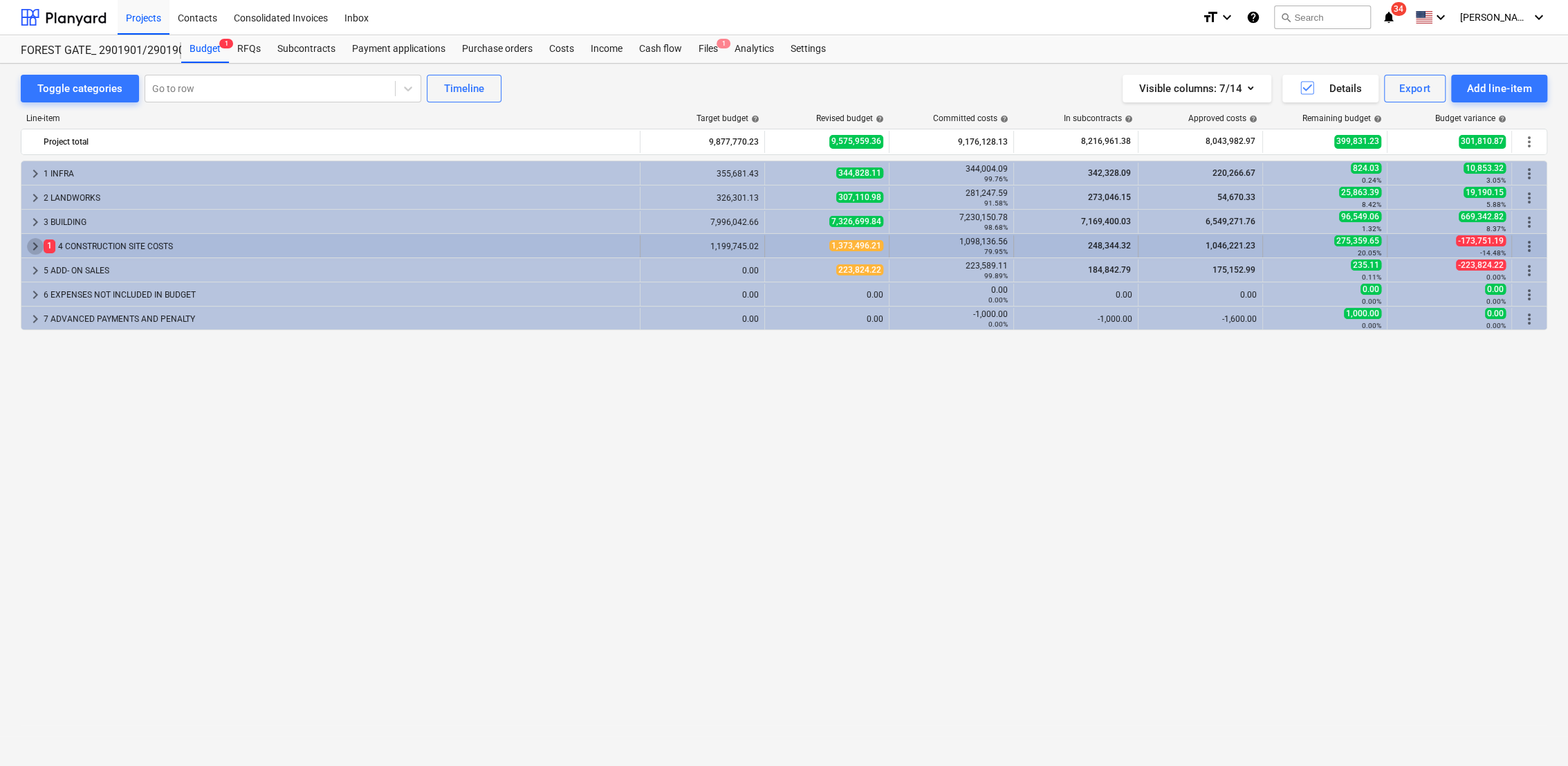
click at [36, 248] on span "keyboard_arrow_right" at bounding box center [35, 246] width 16 height 16
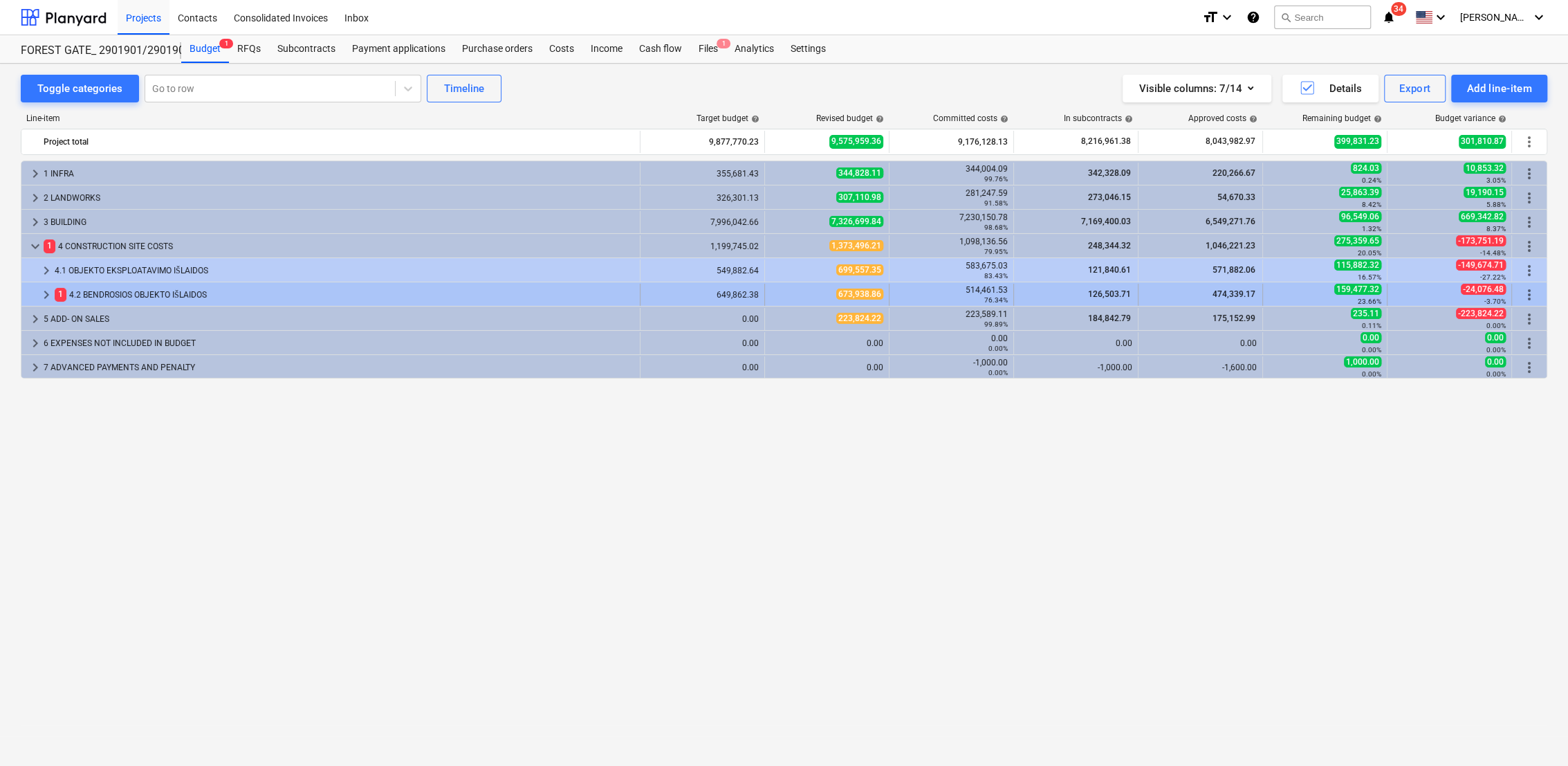
click at [47, 291] on span "keyboard_arrow_right" at bounding box center [46, 294] width 16 height 16
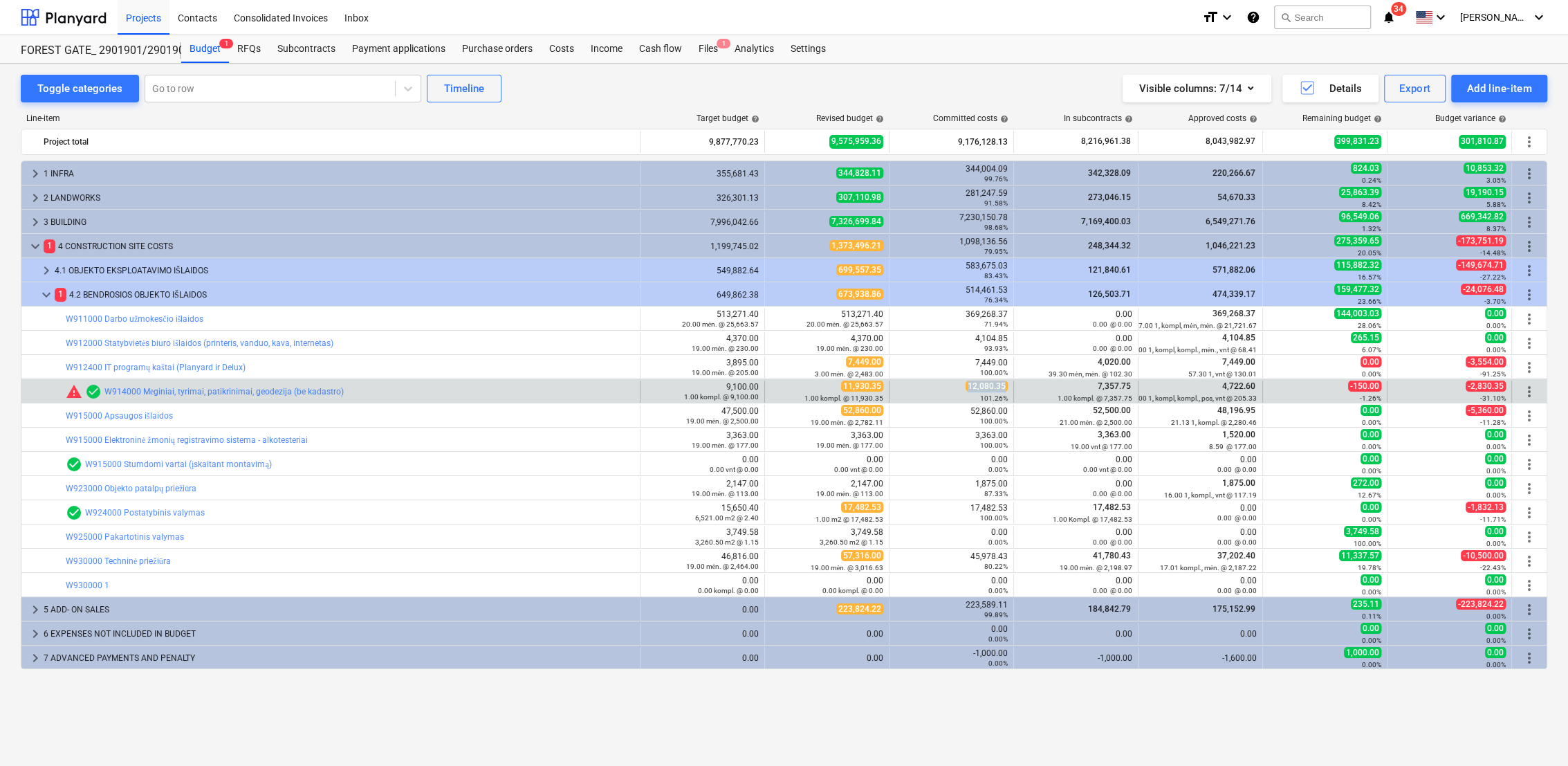
drag, startPoint x: 968, startPoint y: 383, endPoint x: 1006, endPoint y: 387, distance: 38.2
click at [1006, 387] on span "12,080.35" at bounding box center [986, 386] width 42 height 11
copy span "12,080.35"
click at [774, 392] on span "edit" at bounding box center [779, 391] width 11 height 11
type textarea "x"
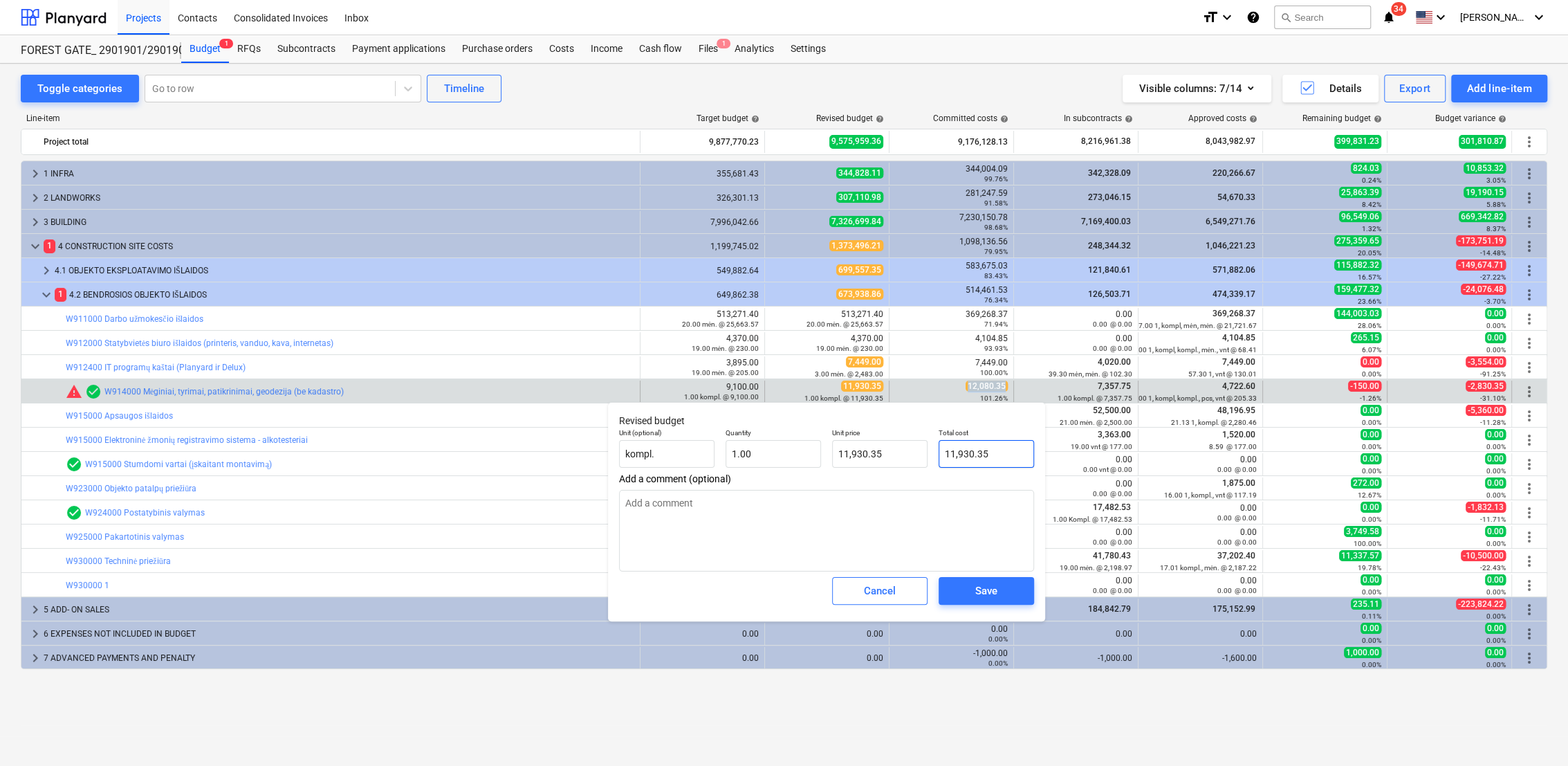
type input "11930.35"
drag, startPoint x: 1001, startPoint y: 456, endPoint x: 945, endPoint y: 452, distance: 56.1
click at [945, 452] on input "11930.35" at bounding box center [986, 454] width 95 height 28
paste input "2,08"
type textarea "x"
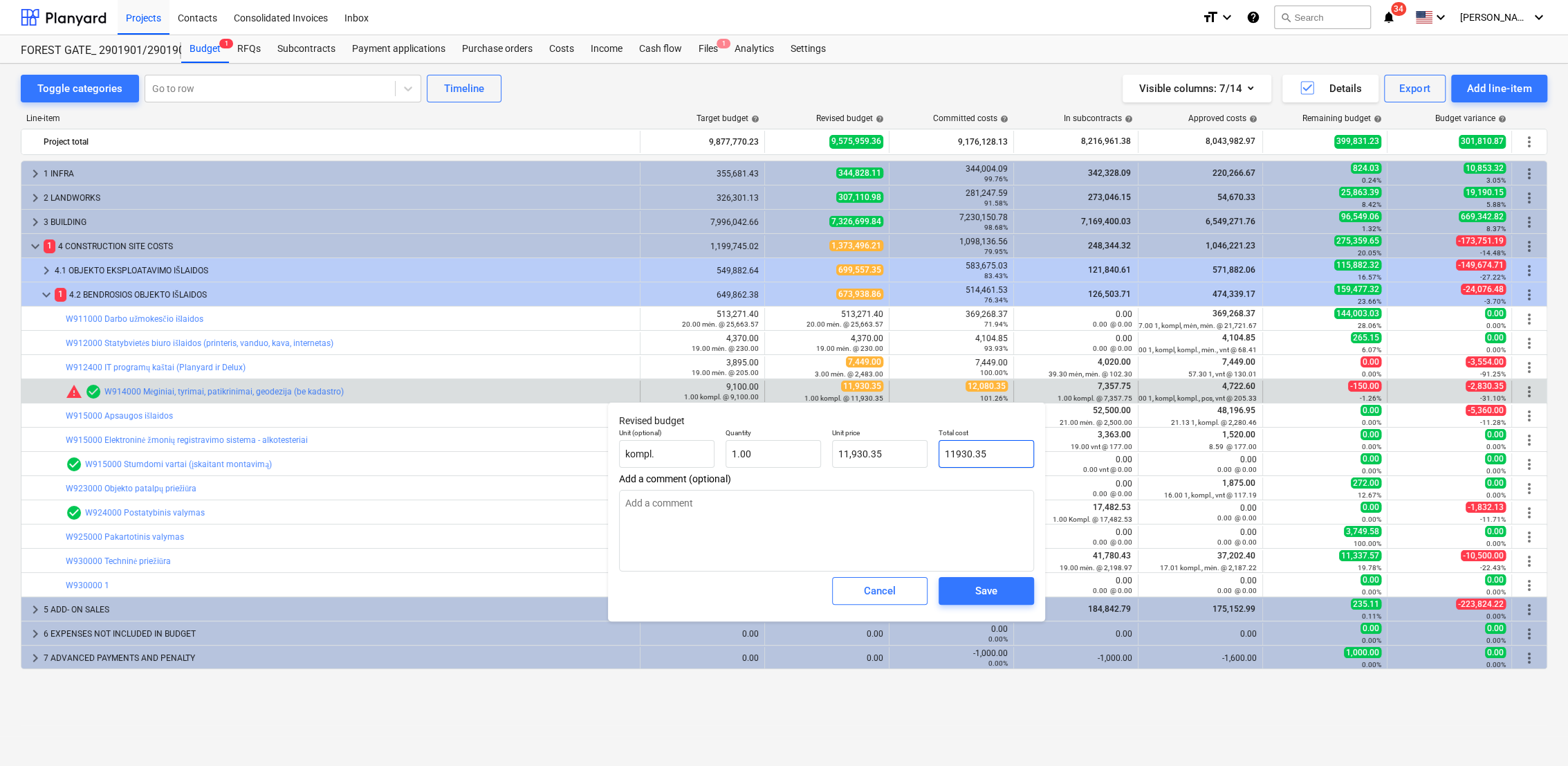
type input "12,080.35"
click at [995, 598] on div "Save" at bounding box center [986, 591] width 22 height 18
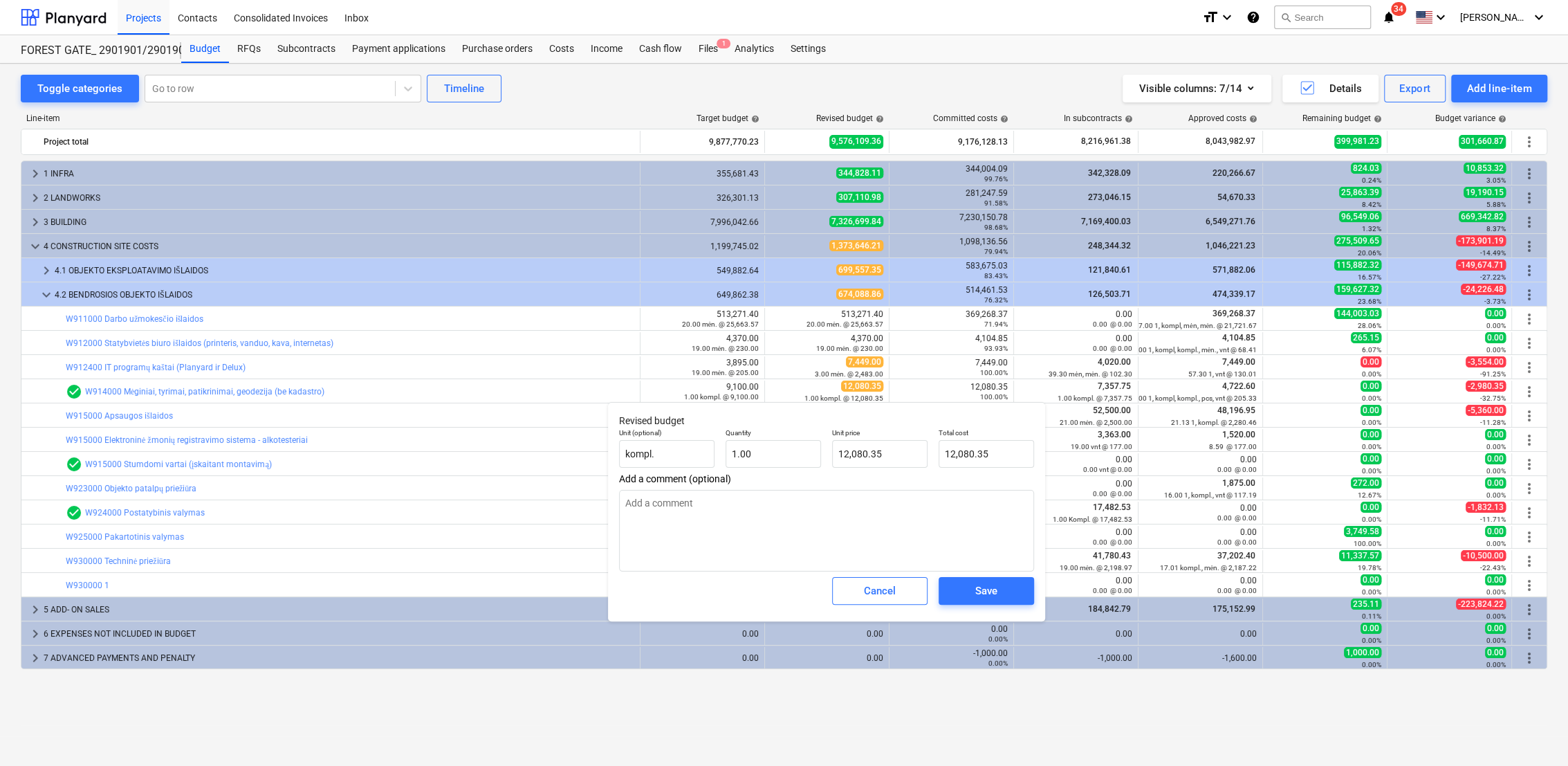
type textarea "x"
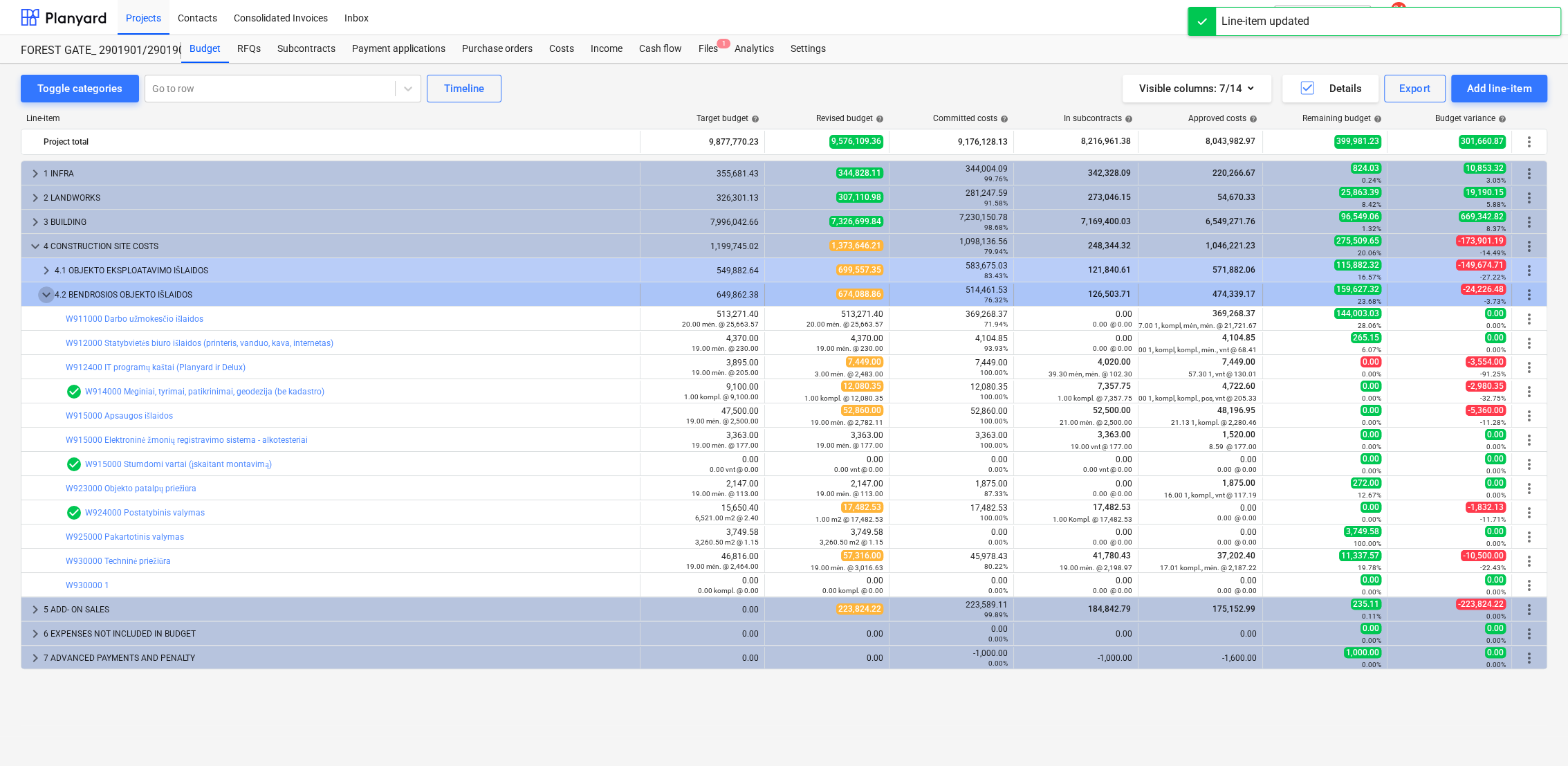
click at [52, 295] on span "keyboard_arrow_down" at bounding box center [46, 294] width 16 height 16
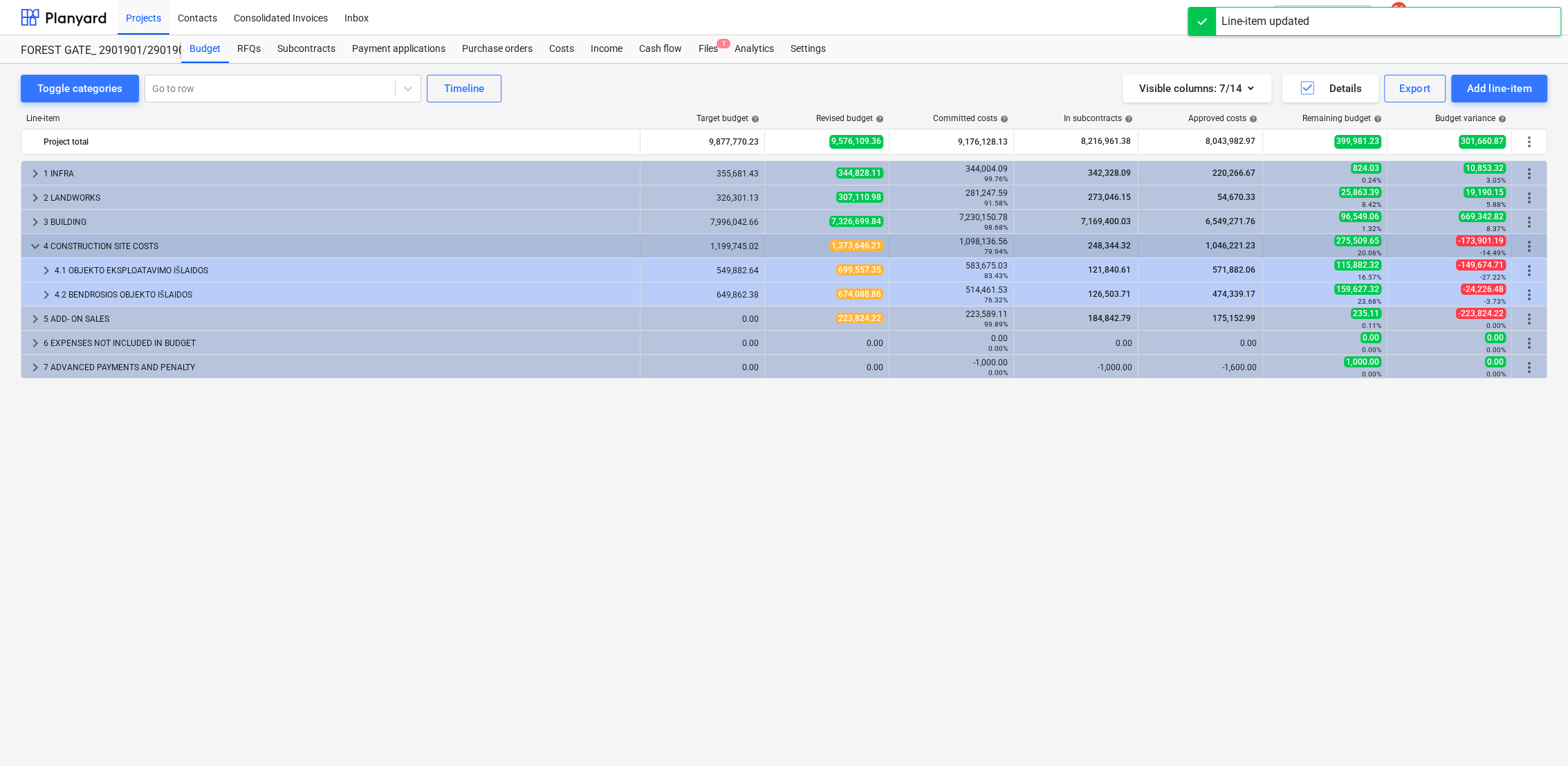
click at [33, 246] on span "keyboard_arrow_down" at bounding box center [35, 246] width 16 height 16
